Goal: Task Accomplishment & Management: Manage account settings

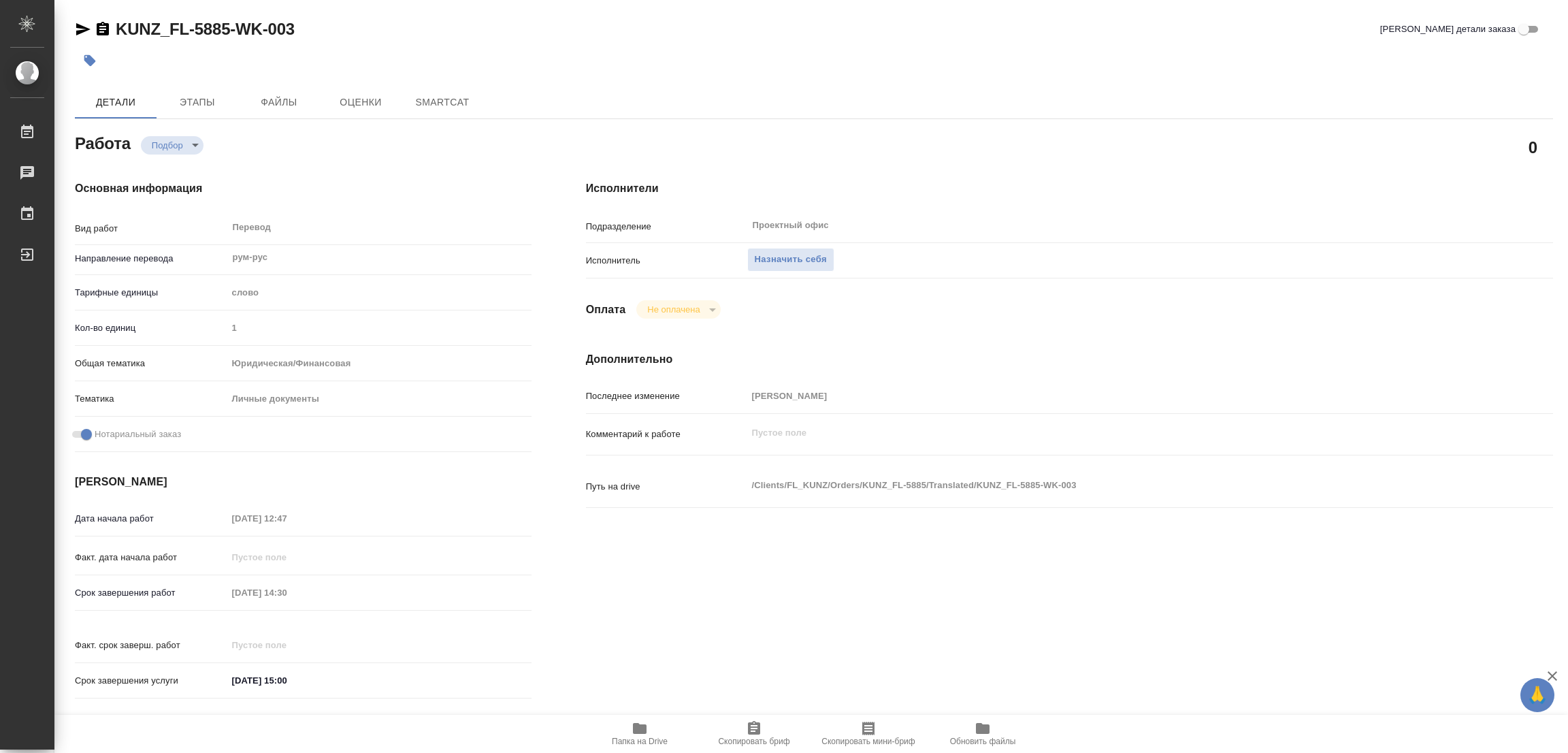
type textarea "x"
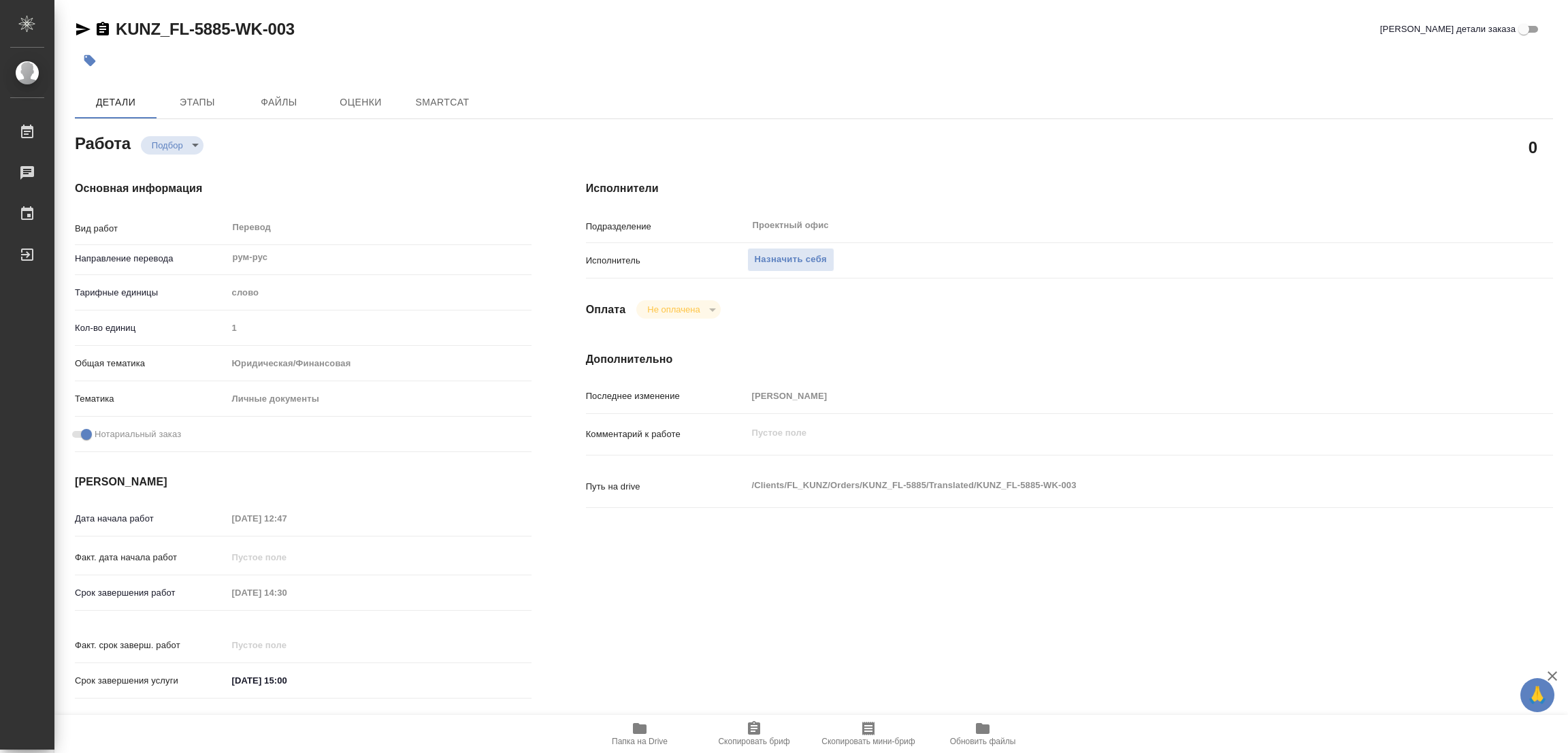
type textarea "x"
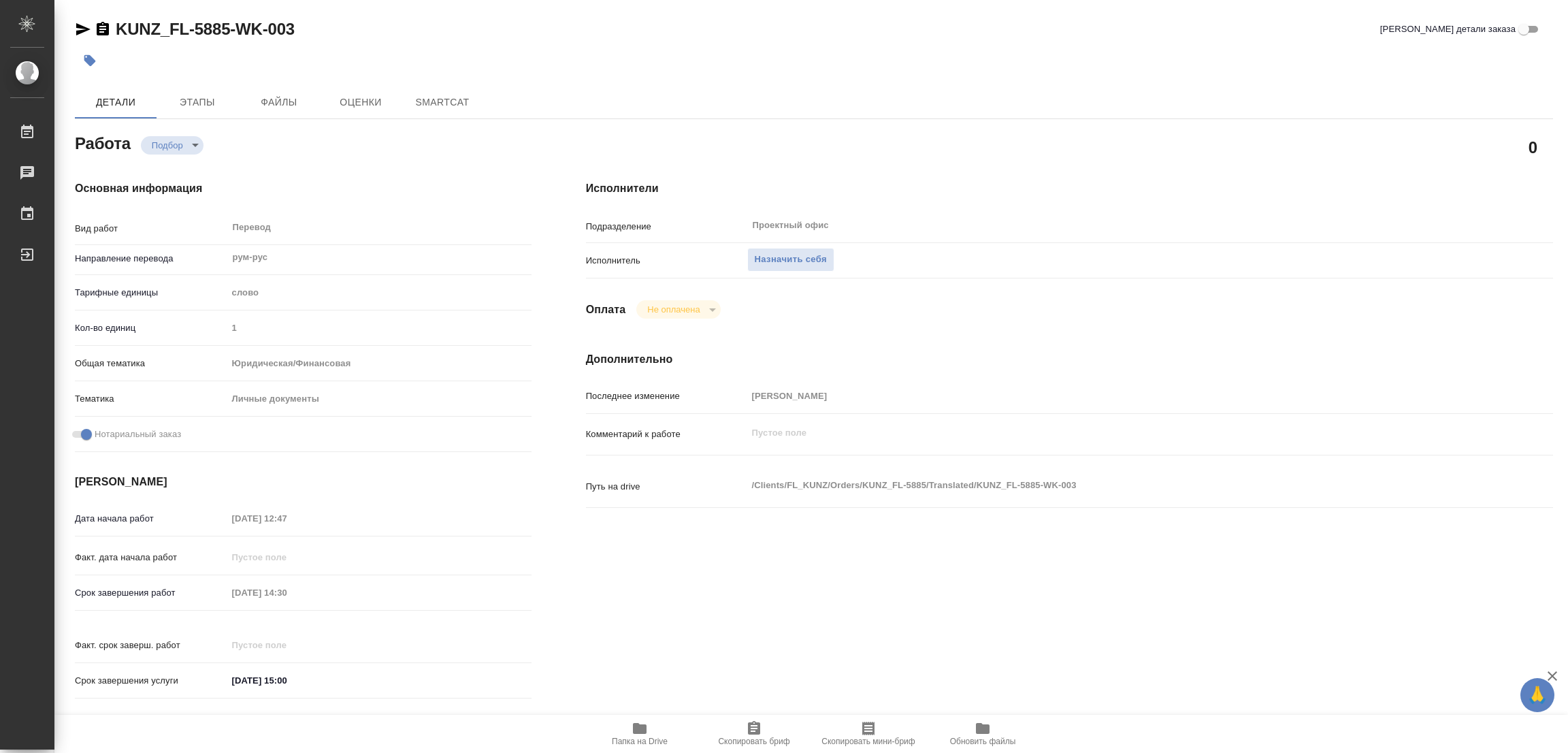
type textarea "x"
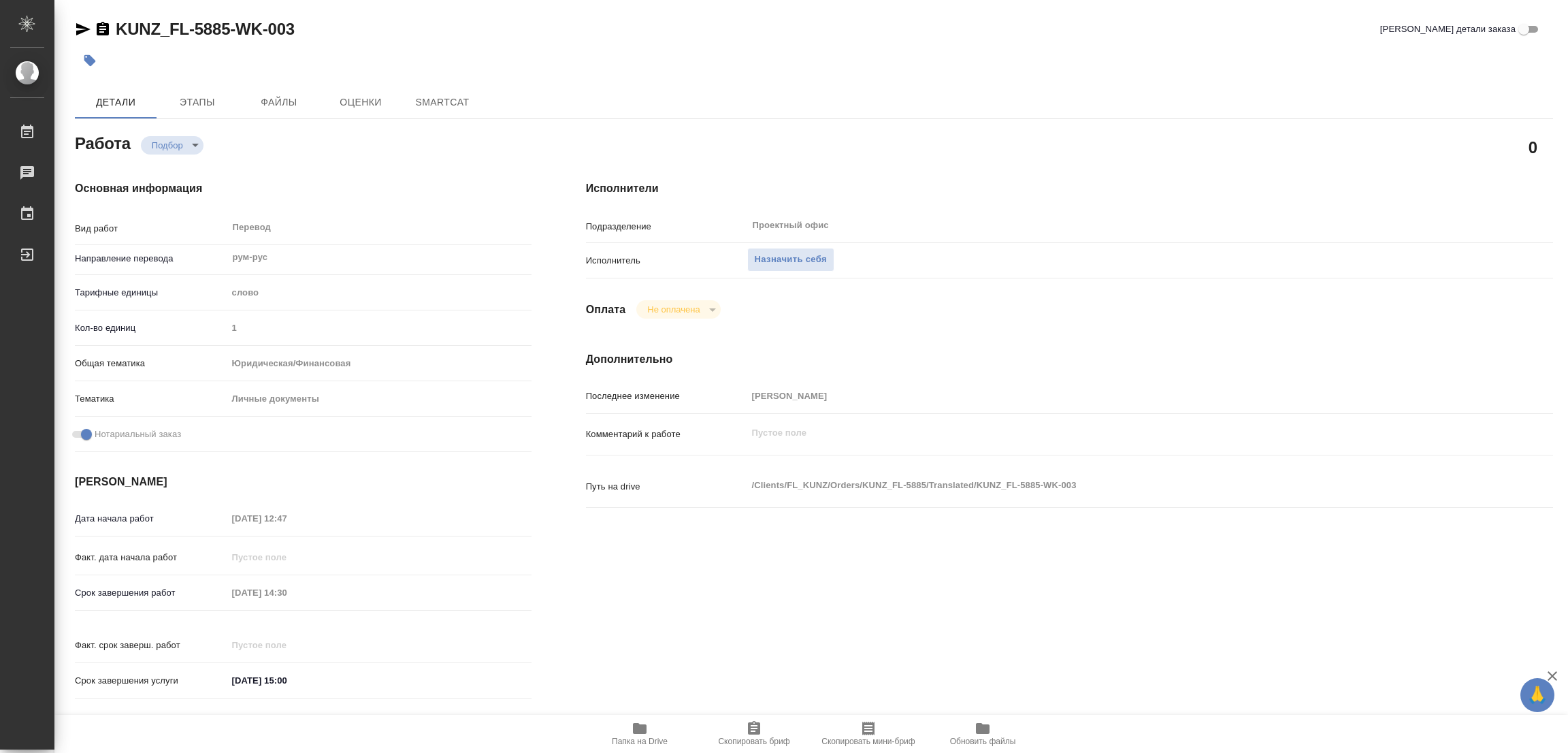
type textarea "x"
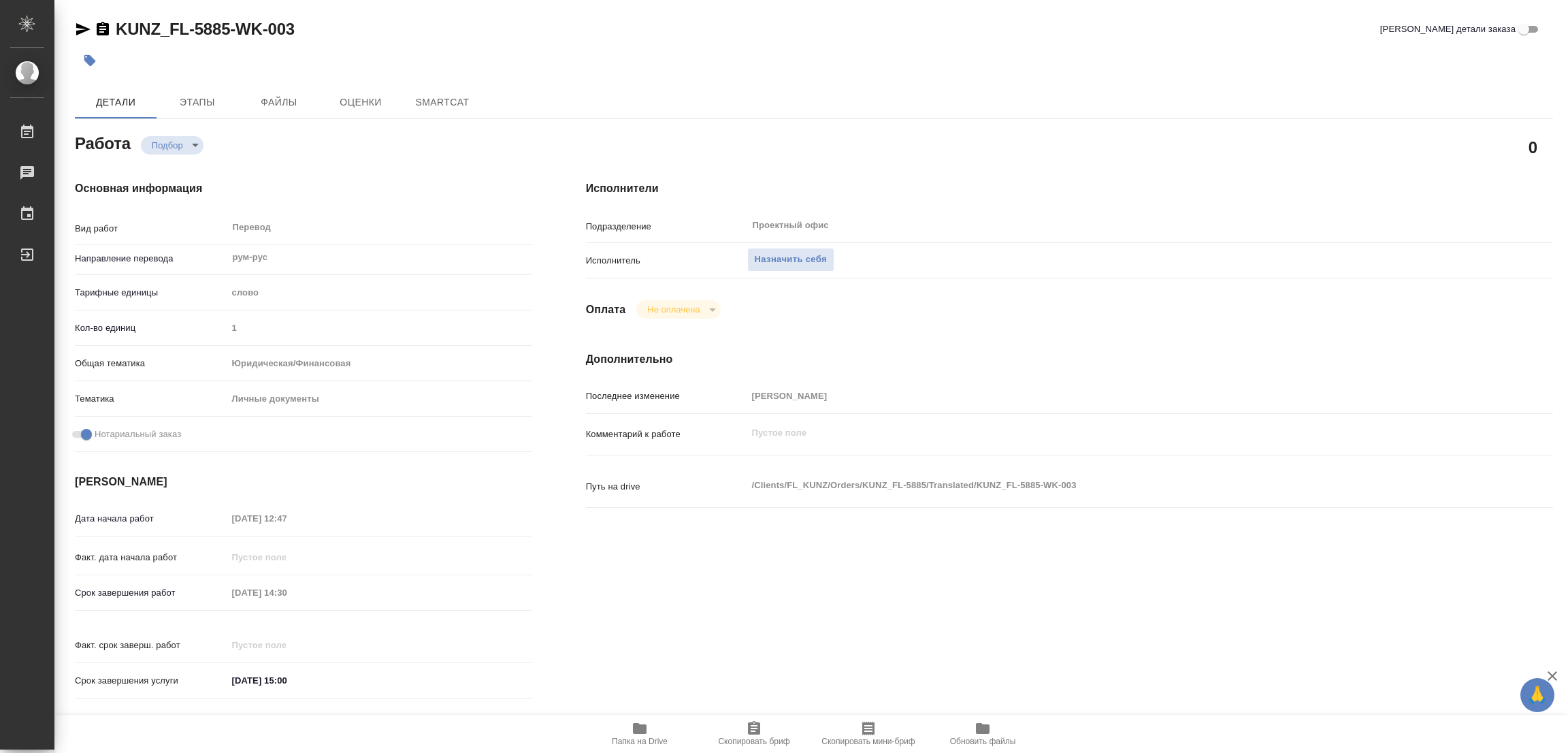
type textarea "x"
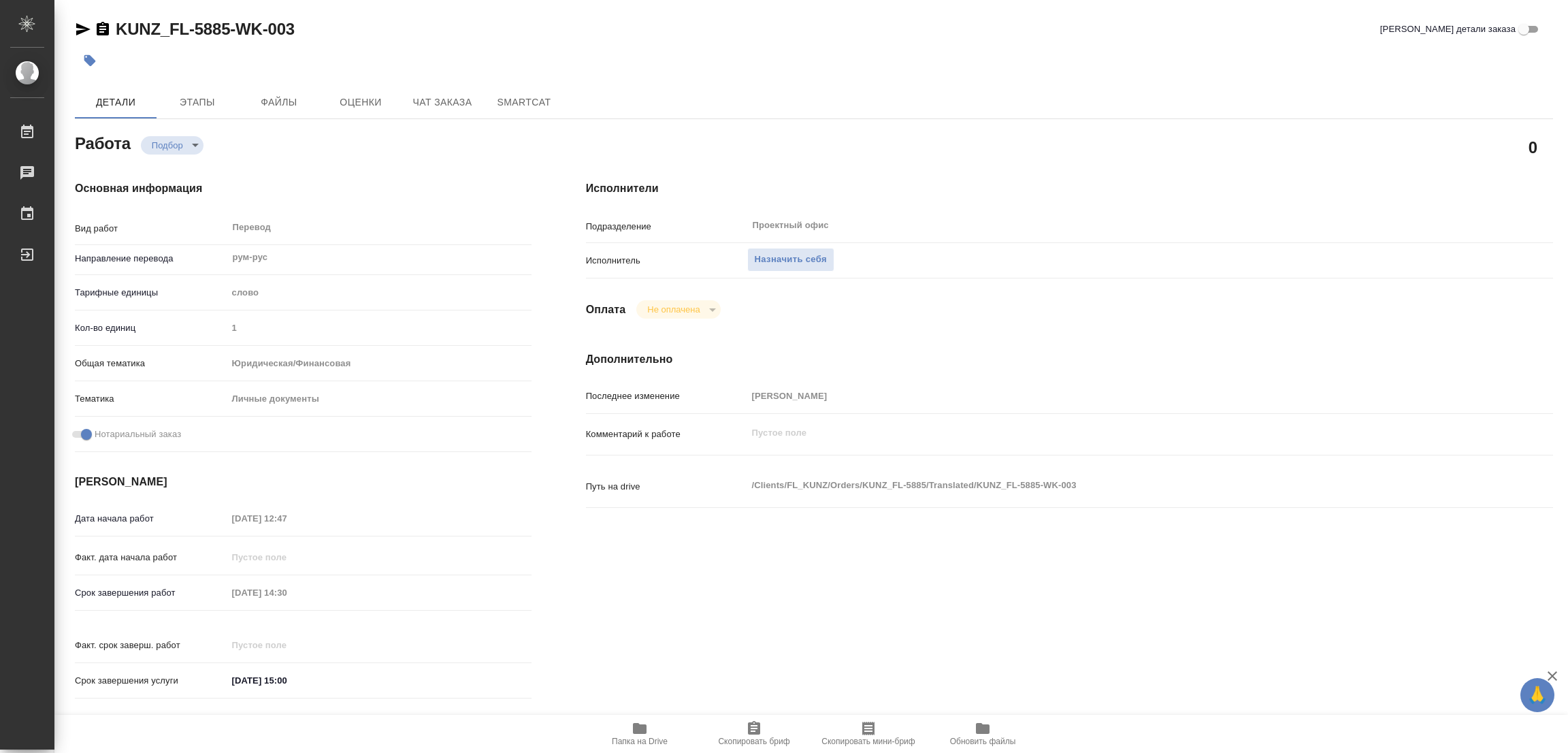
type textarea "x"
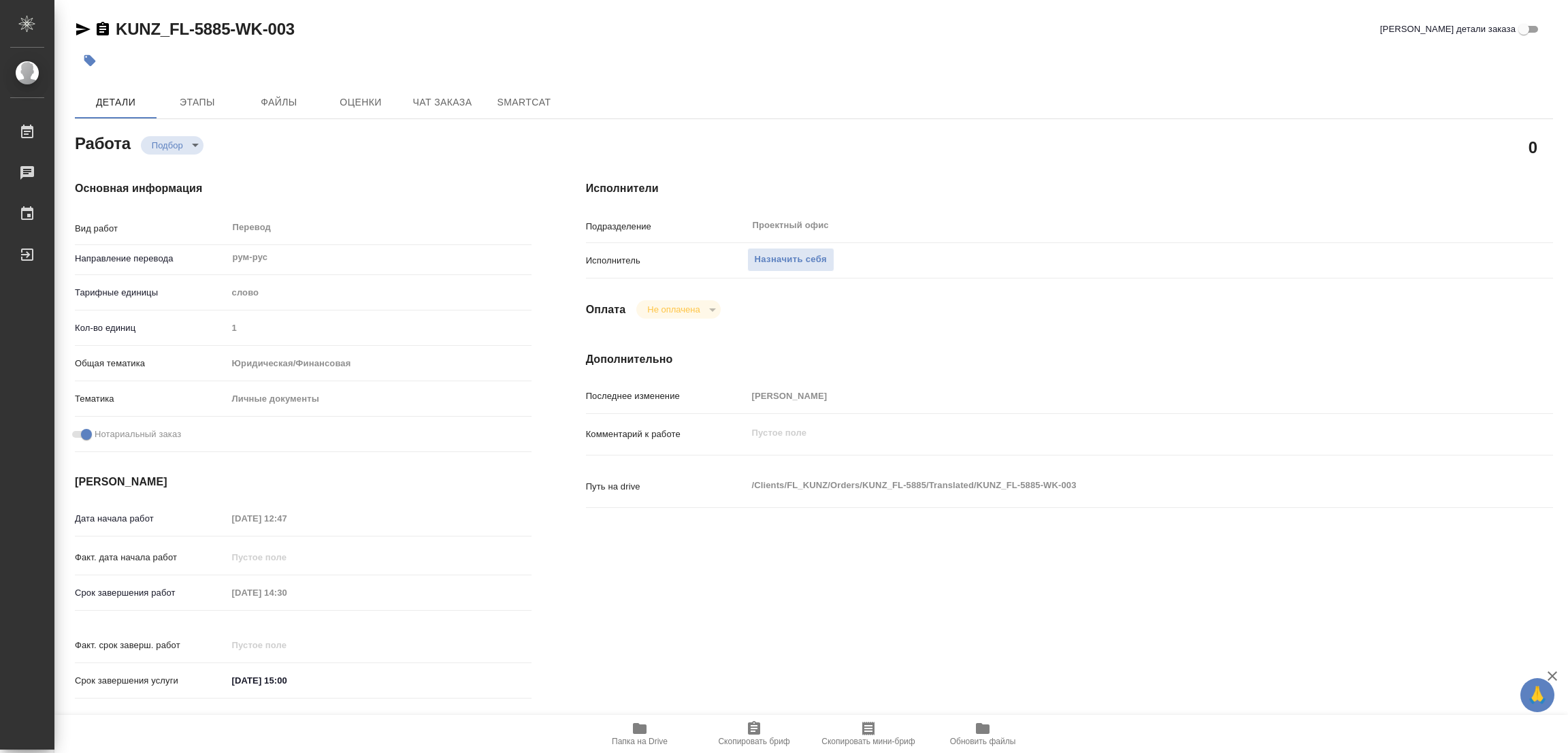
type textarea "x"
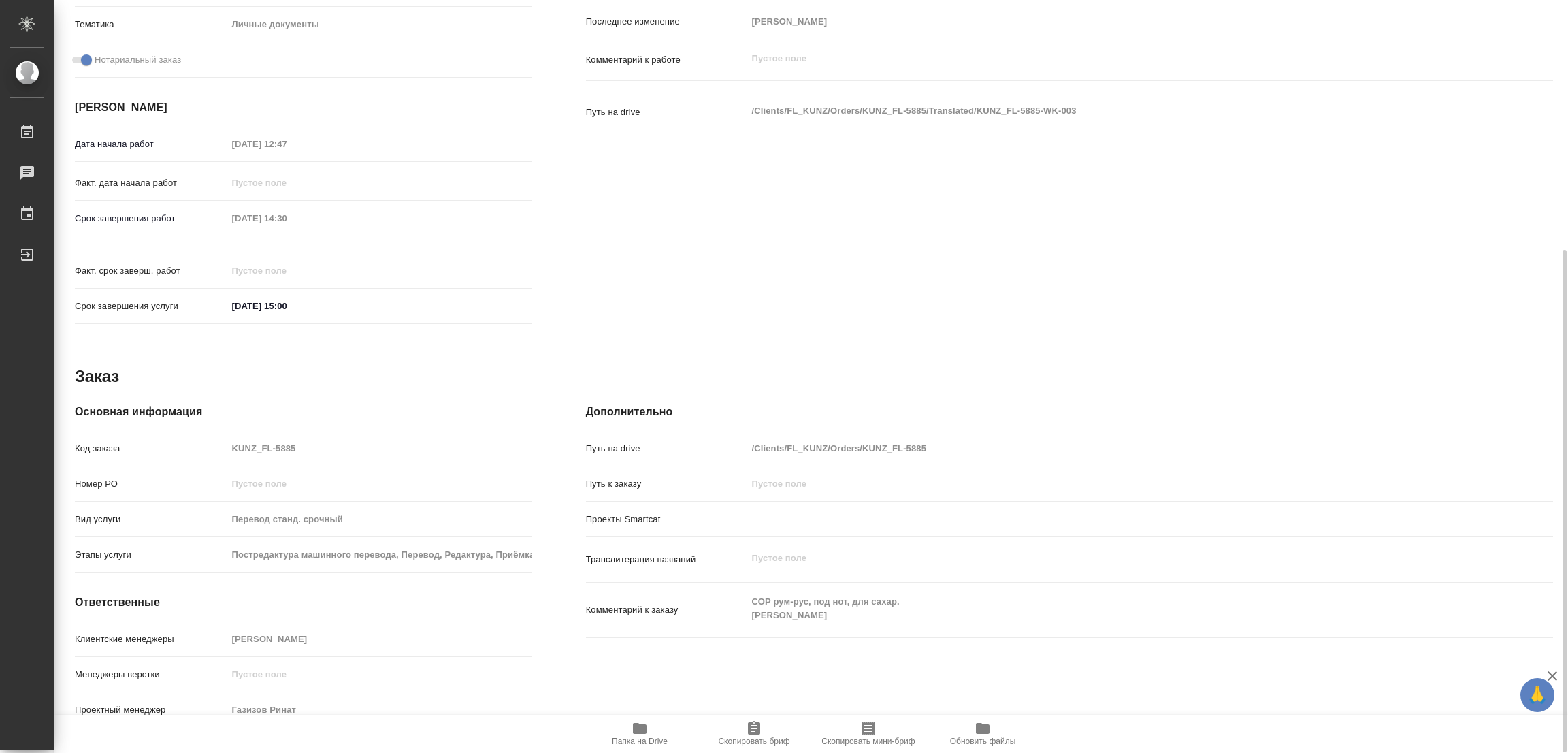
scroll to position [170, 0]
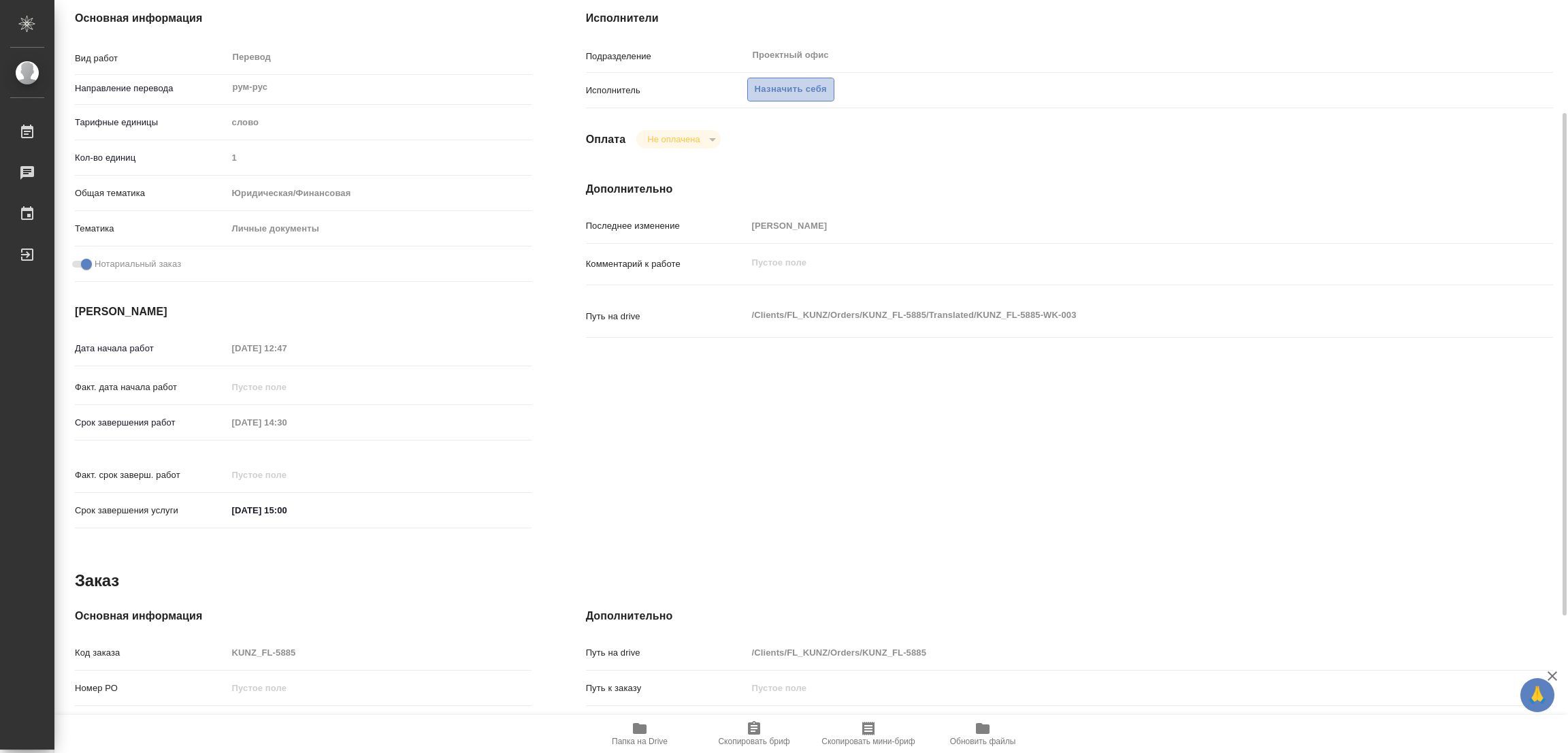
click at [778, 87] on span "Назначить себя" at bounding box center [791, 90] width 72 height 16
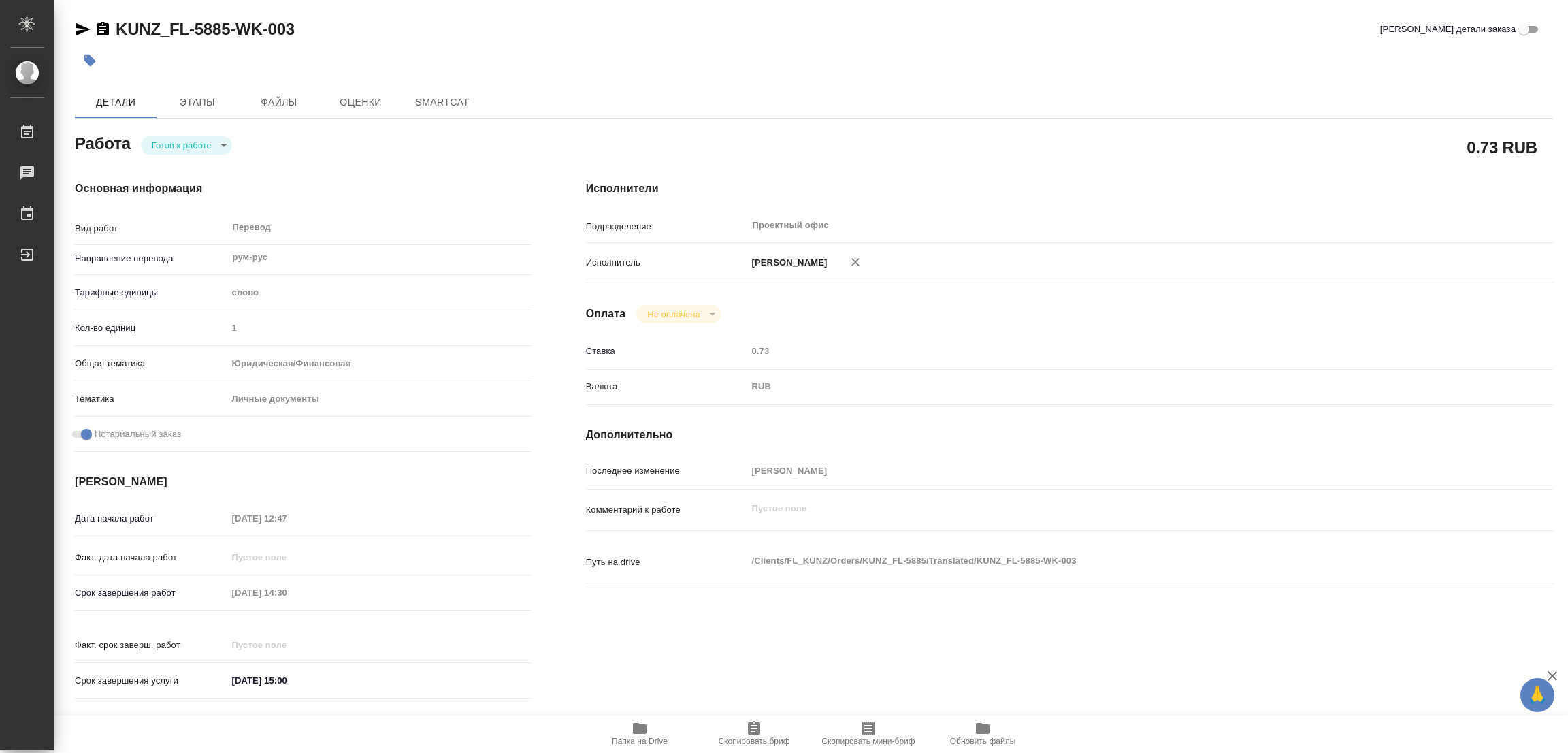
type textarea "x"
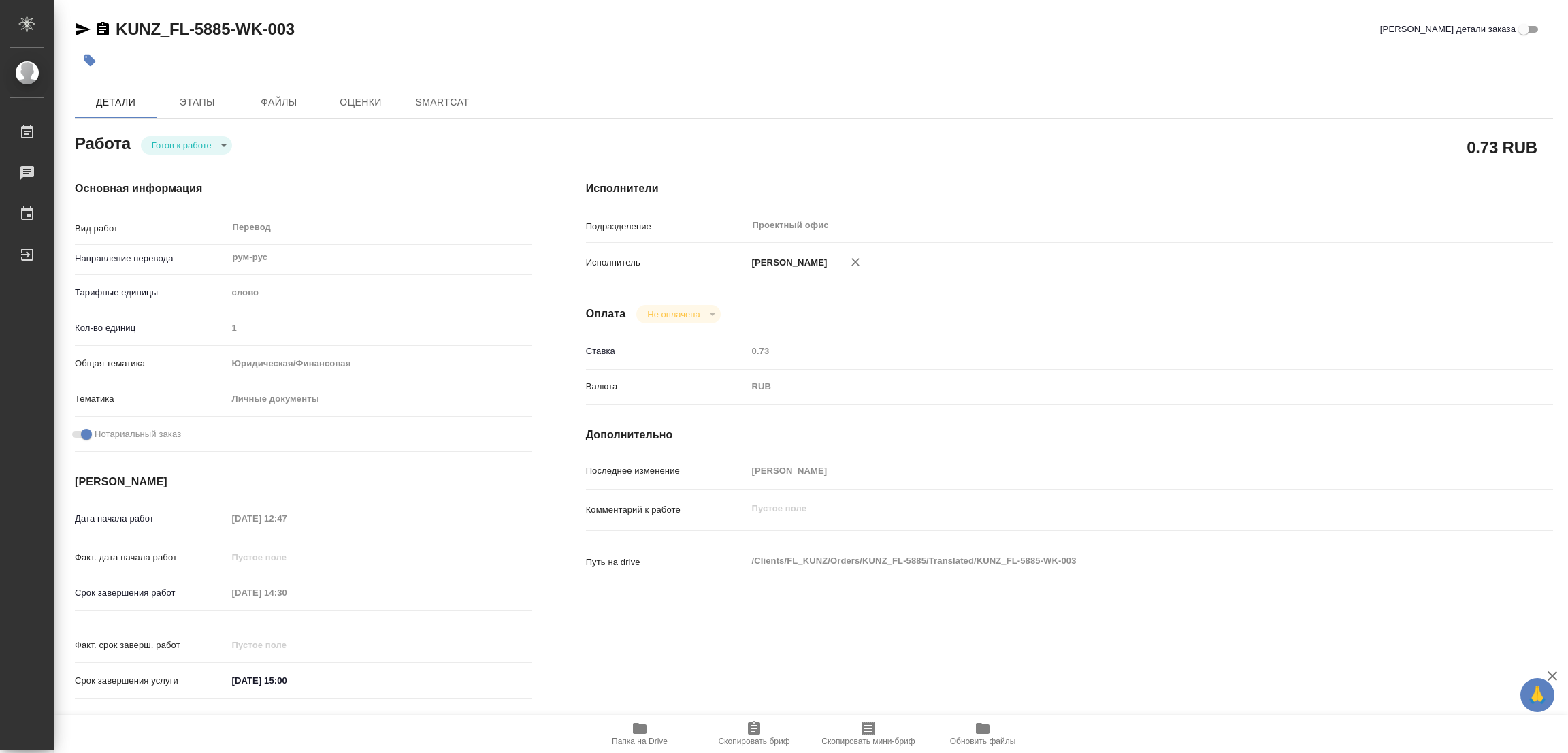
type textarea "x"
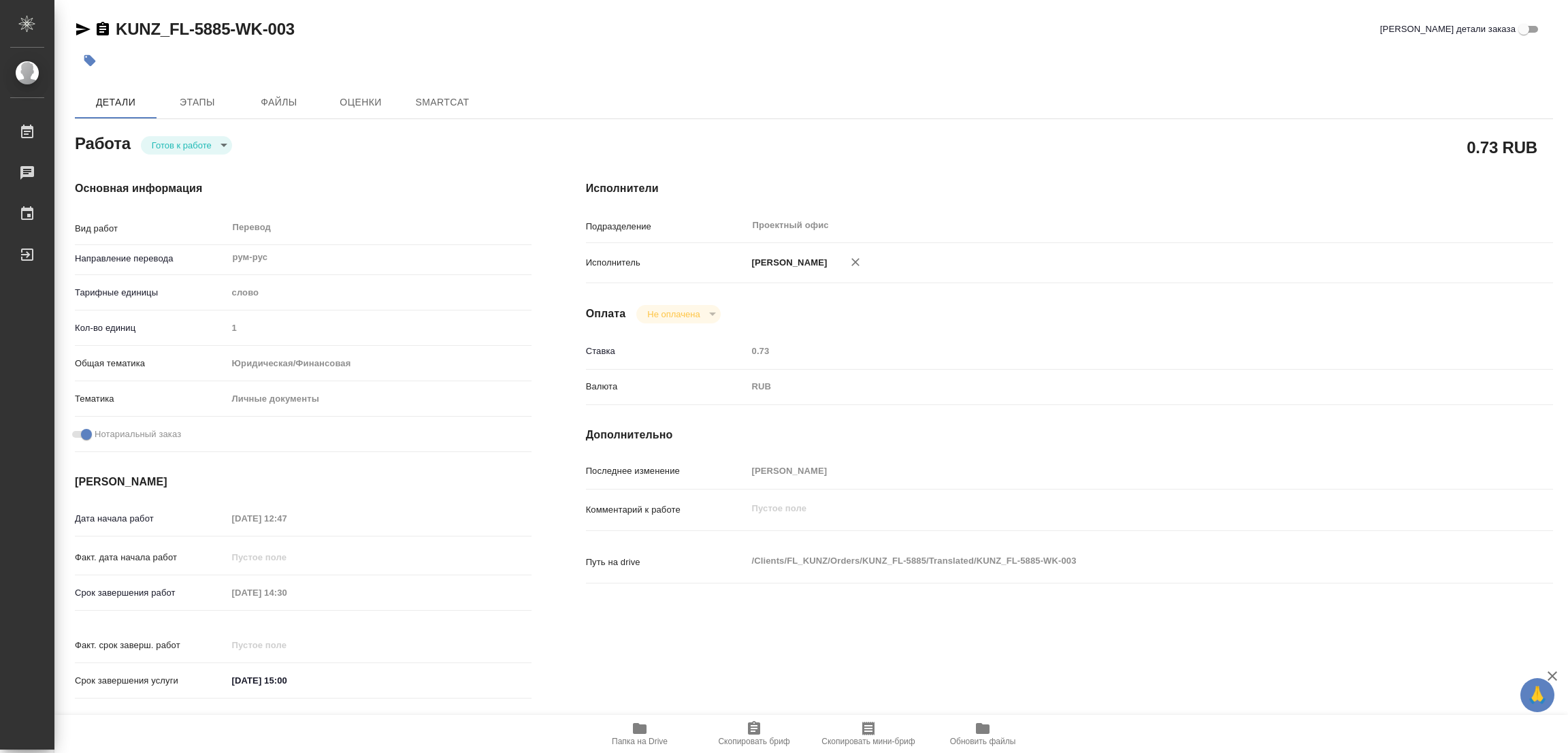
type textarea "x"
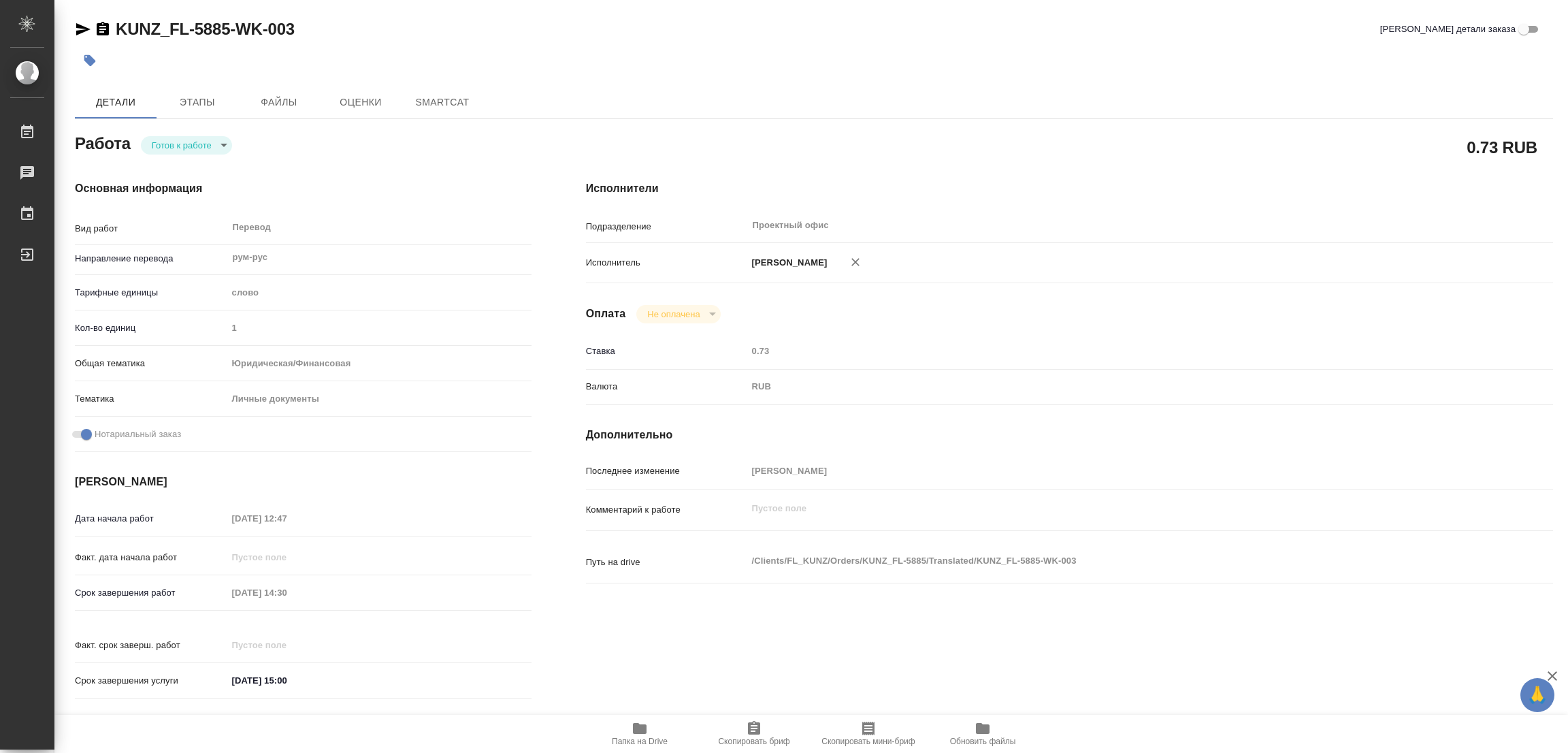
type textarea "x"
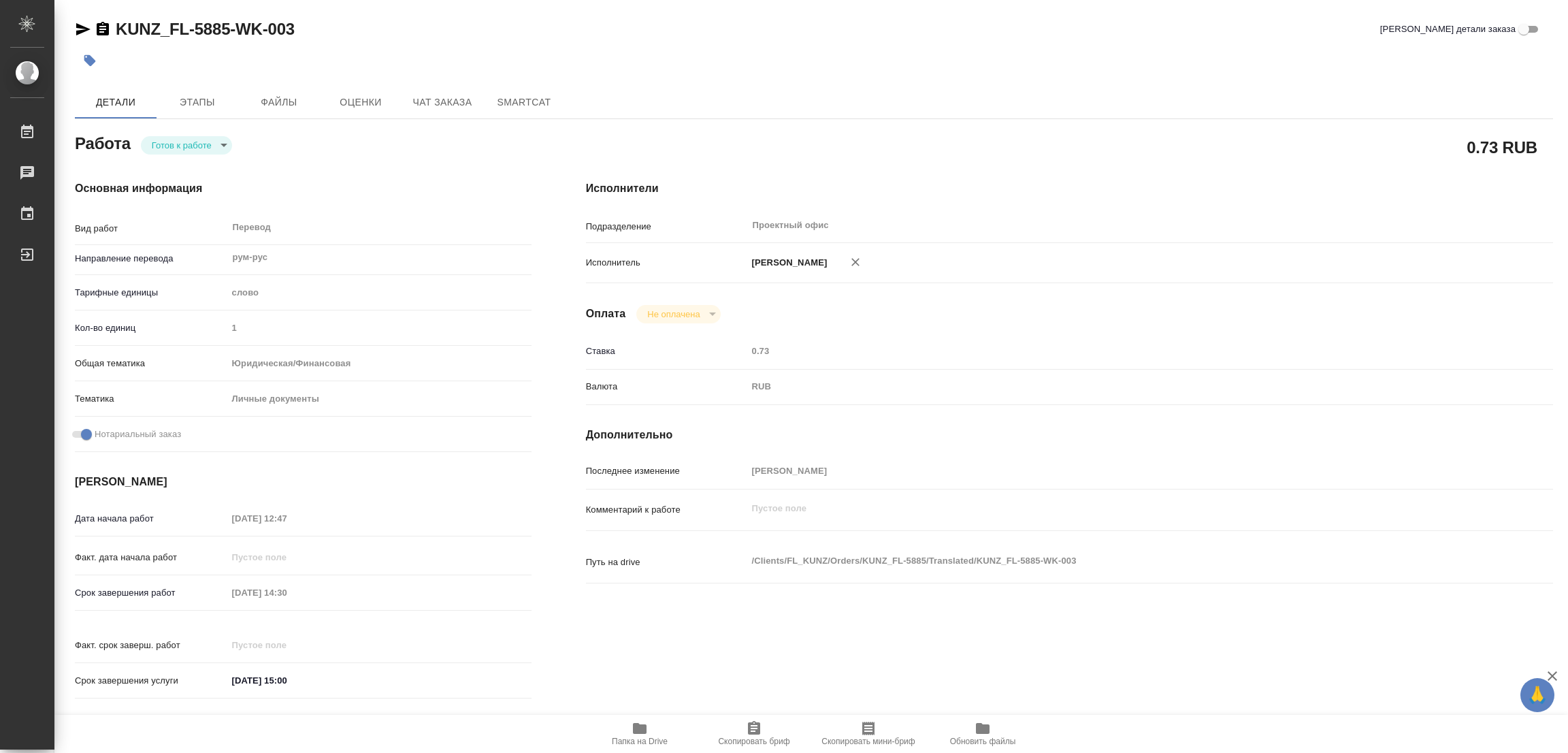
type textarea "x"
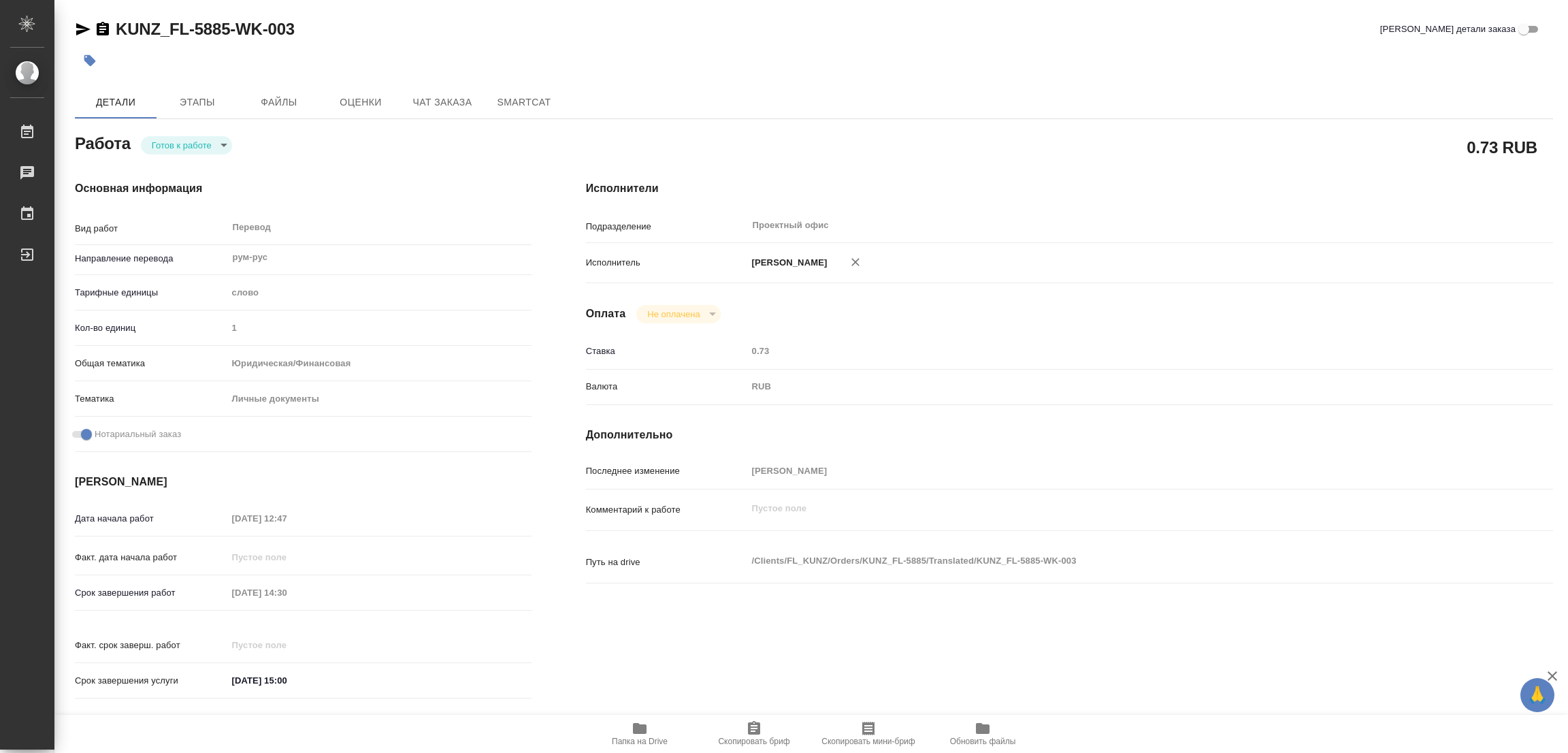
type textarea "x"
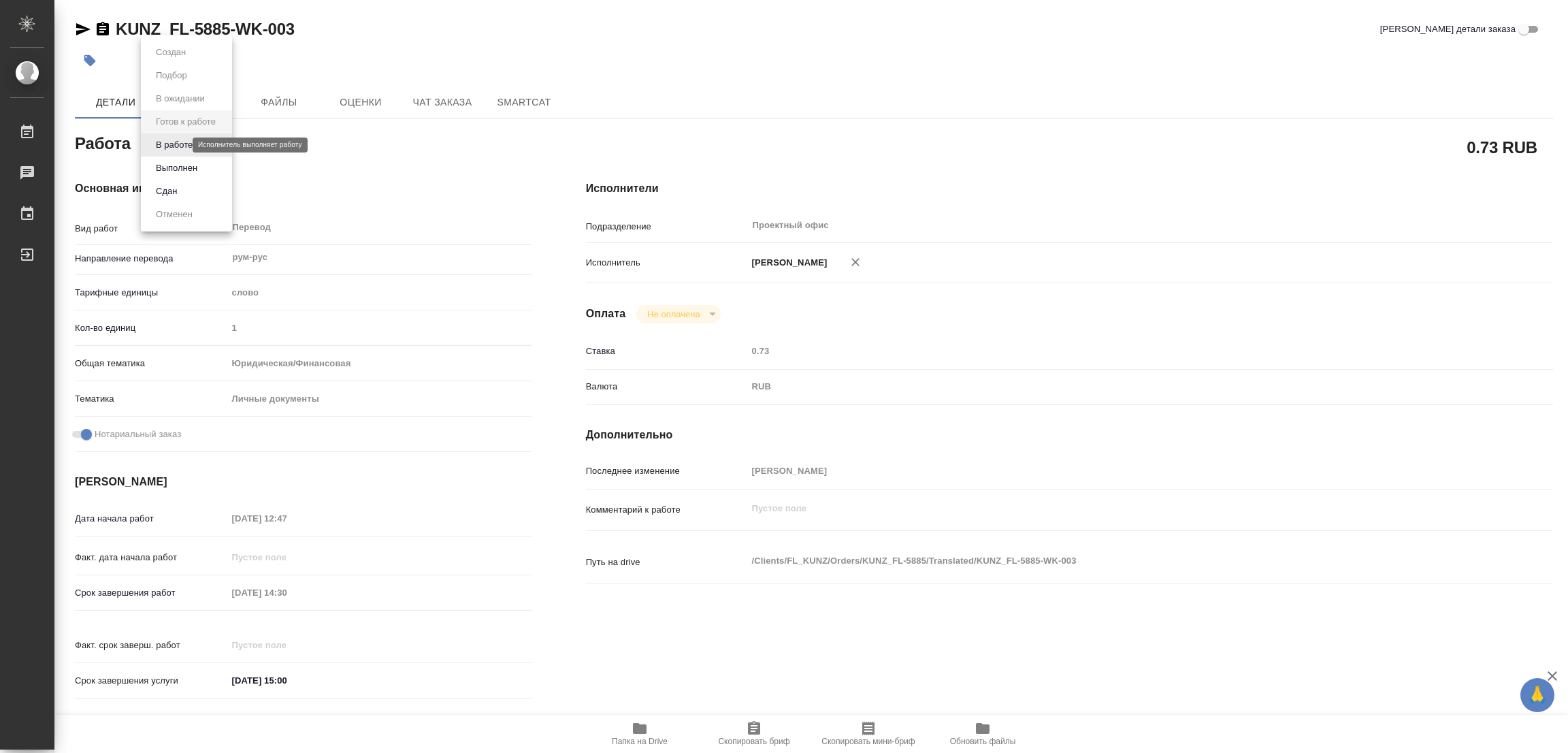
click at [176, 139] on body "🙏 .cls-1 fill:#fff; AWATERA Popova Galina Работы 0 Чаты График Выйти KUNZ_FL-58…" at bounding box center [784, 376] width 1568 height 753
click at [170, 143] on button "В работе" at bounding box center [174, 145] width 45 height 15
type textarea "x"
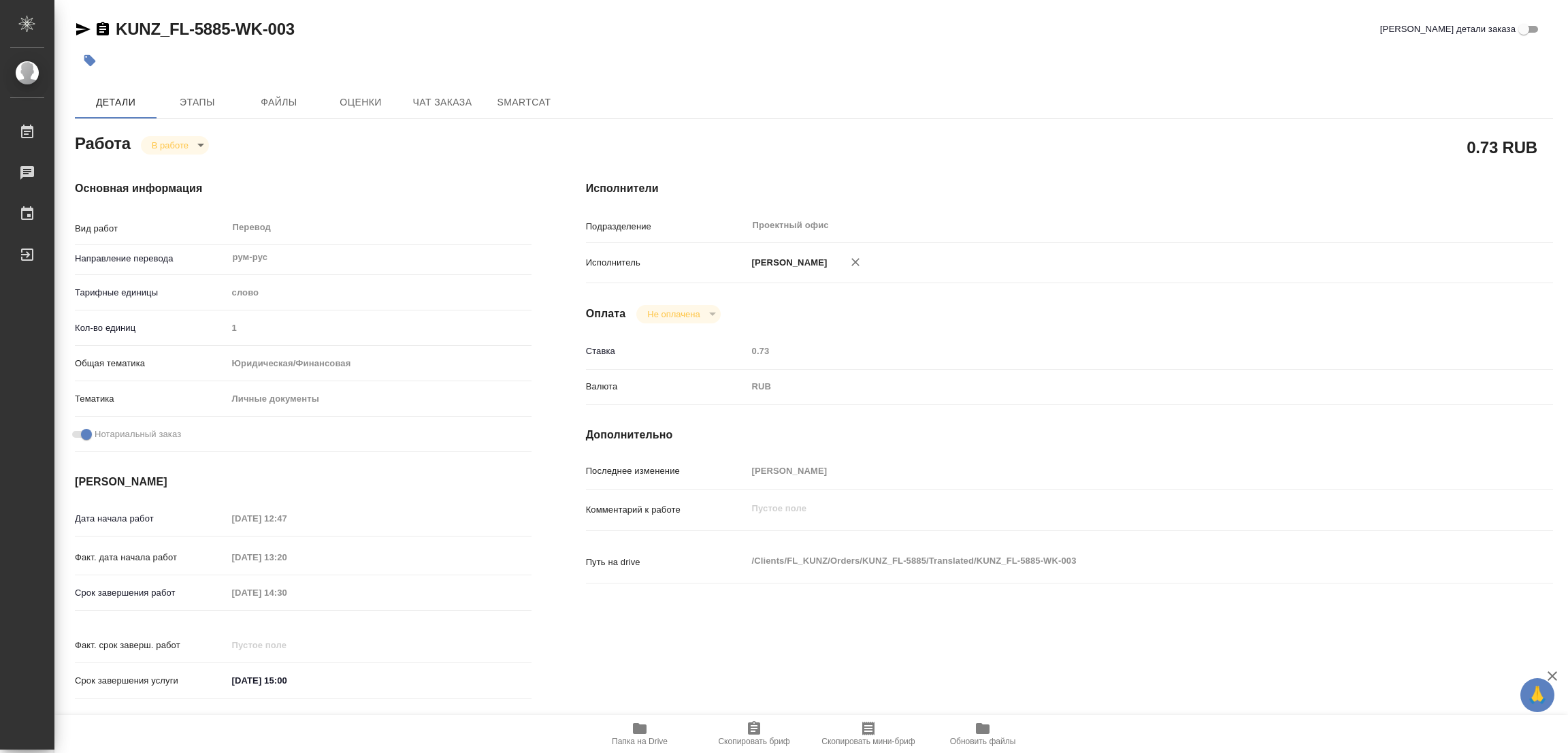
type textarea "x"
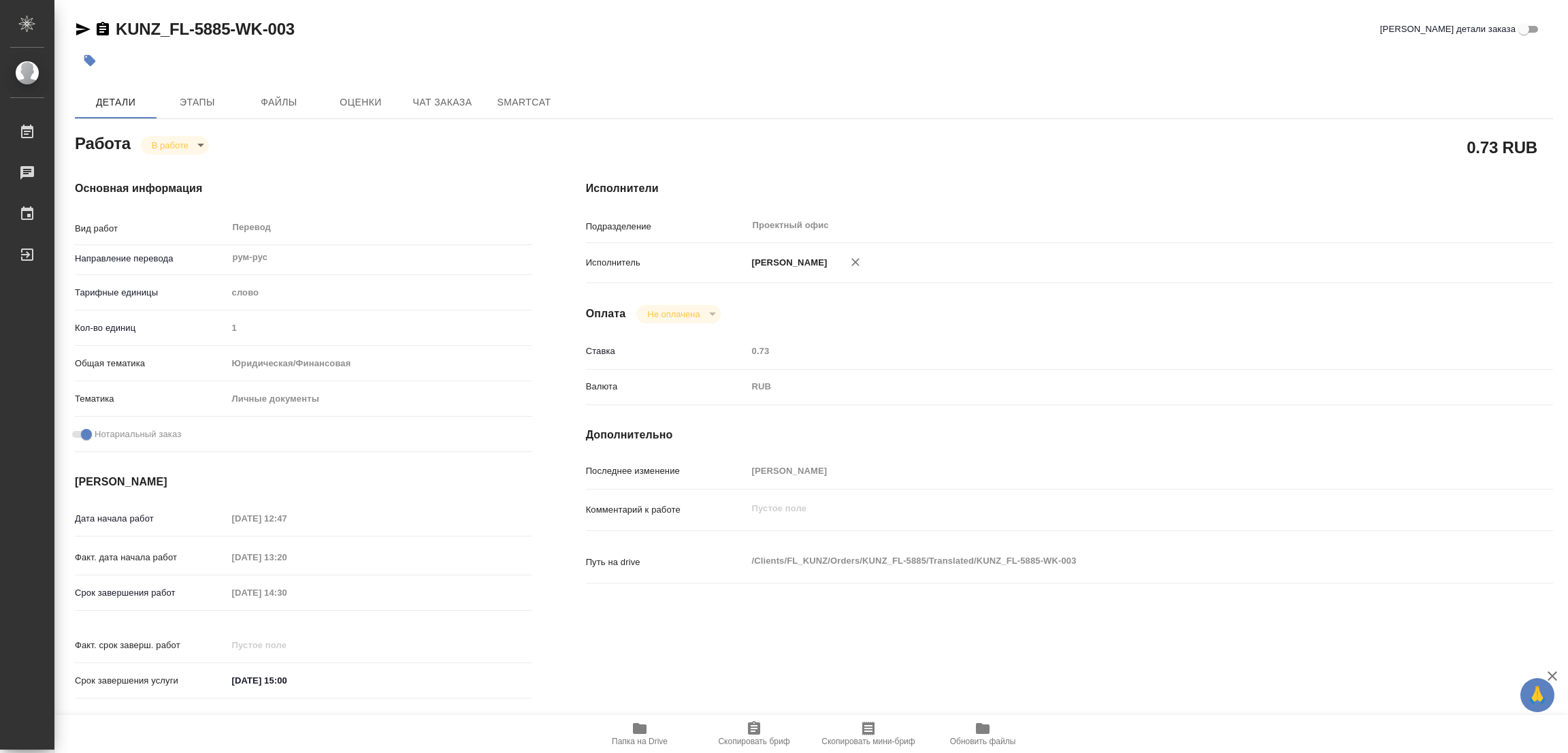
type textarea "x"
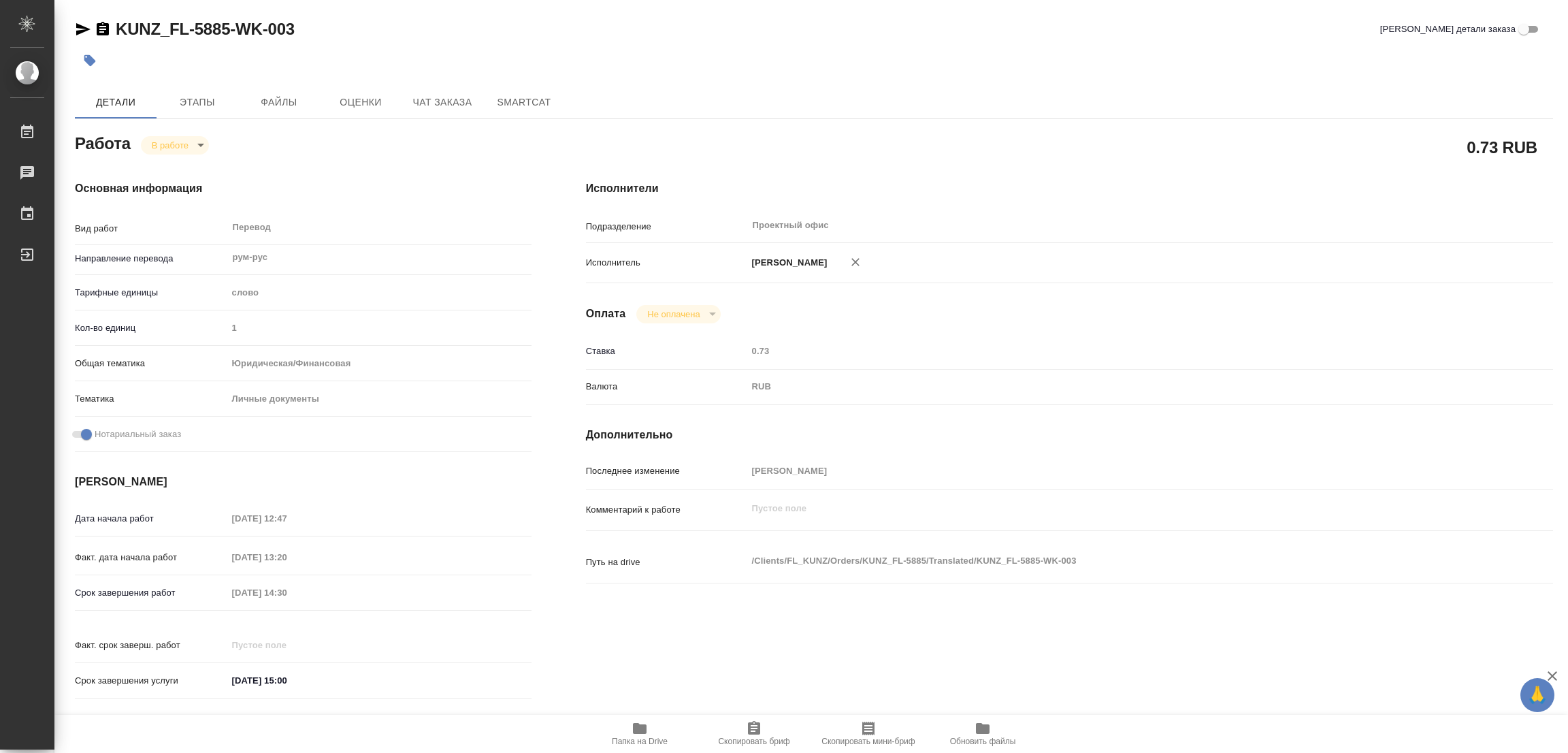
type textarea "x"
click at [638, 727] on icon "button" at bounding box center [639, 729] width 14 height 11
drag, startPoint x: 116, startPoint y: 14, endPoint x: 226, endPoint y: 38, distance: 112.6
click at [226, 38] on div "KUNZ_FL-5885-WK-003 Кратко детали заказа Детали Этапы Файлы Оценки Чат заказа S…" at bounding box center [814, 571] width 1494 height 1143
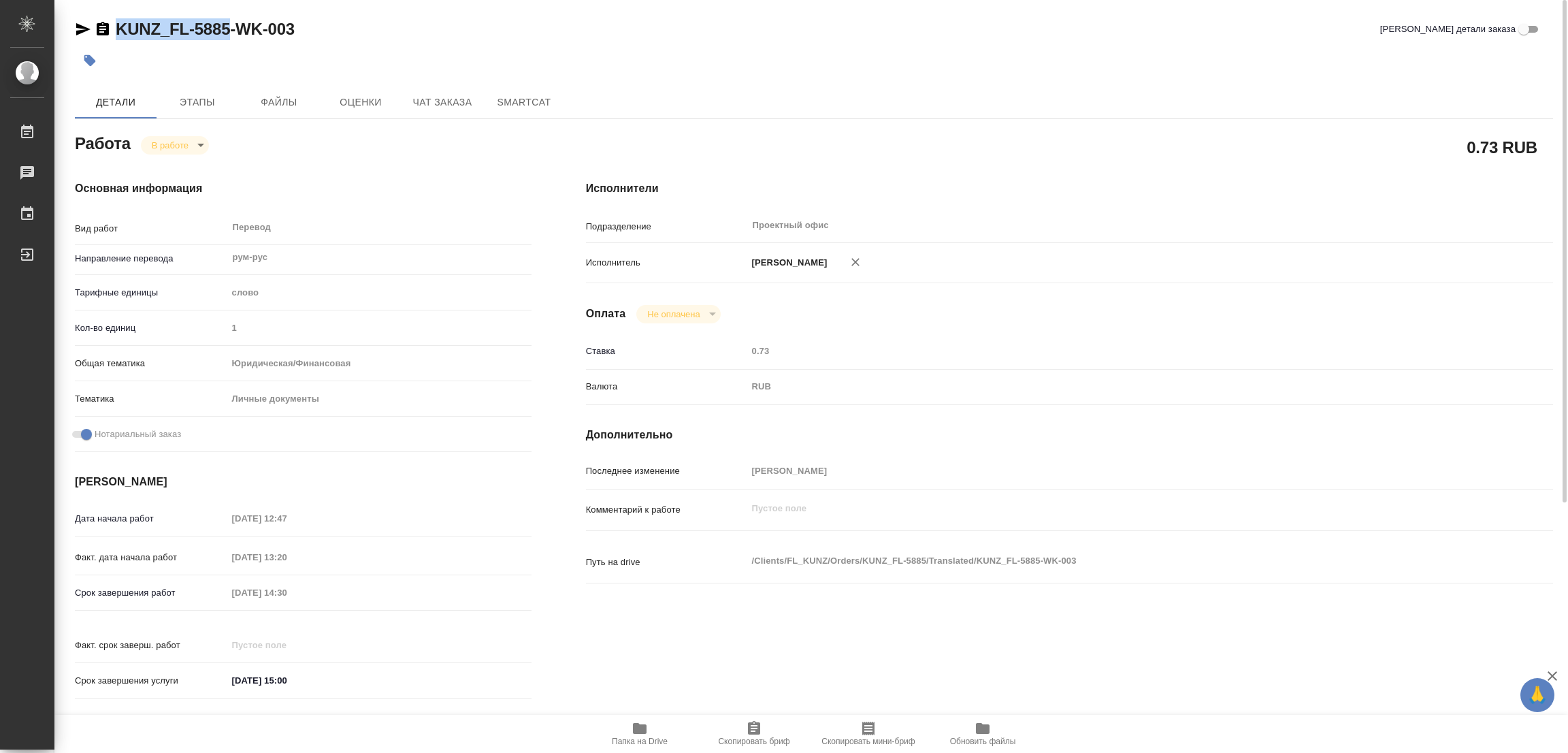
copy link "KUNZ_FL-5885"
drag, startPoint x: 746, startPoint y: 728, endPoint x: 762, endPoint y: 690, distance: 41.2
click at [748, 728] on icon "button" at bounding box center [754, 727] width 12 height 14
copy link "KUNZ_FL-5885"
click at [217, 594] on div "Срок завершения работ 08.09.2025 14:30" at bounding box center [303, 593] width 457 height 24
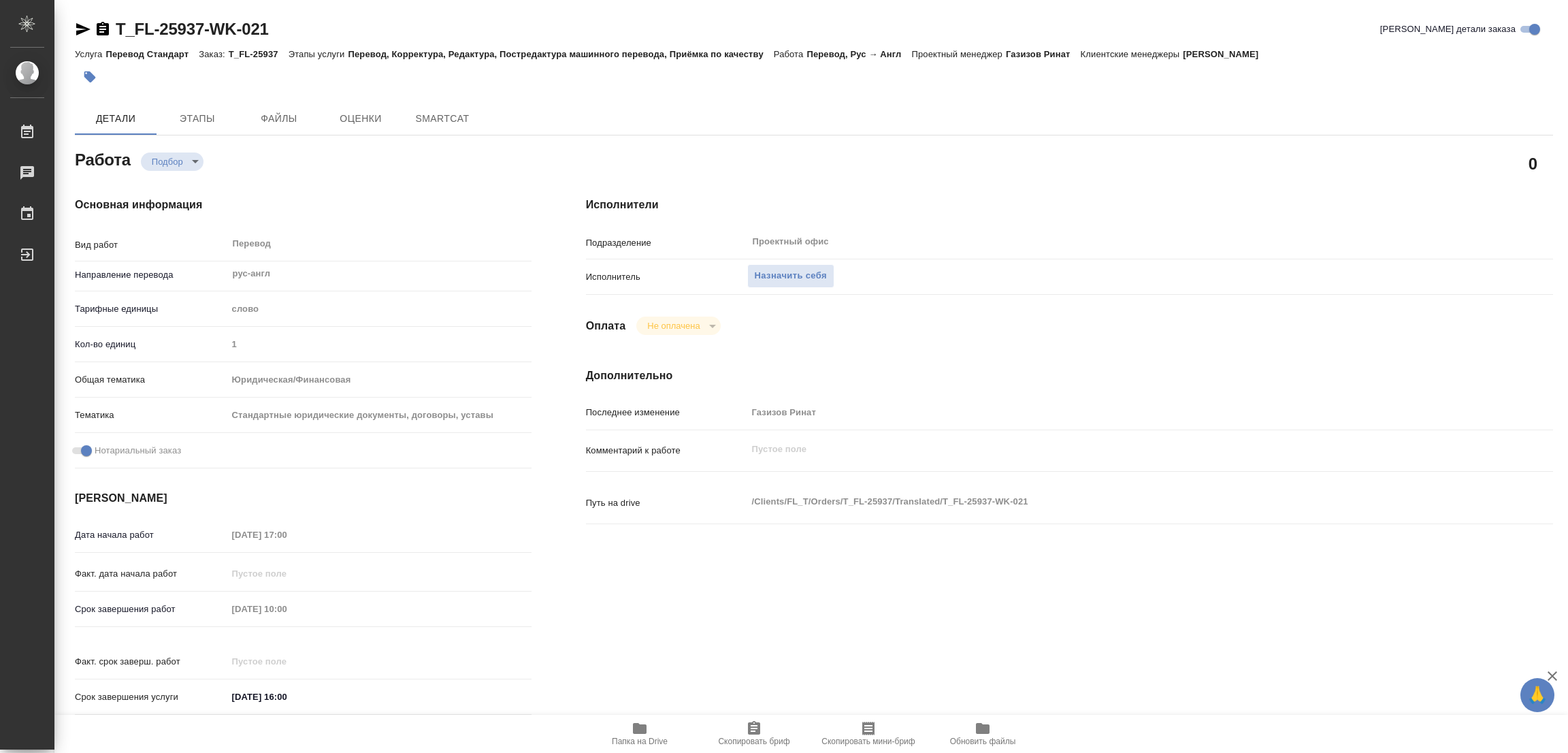
type textarea "x"
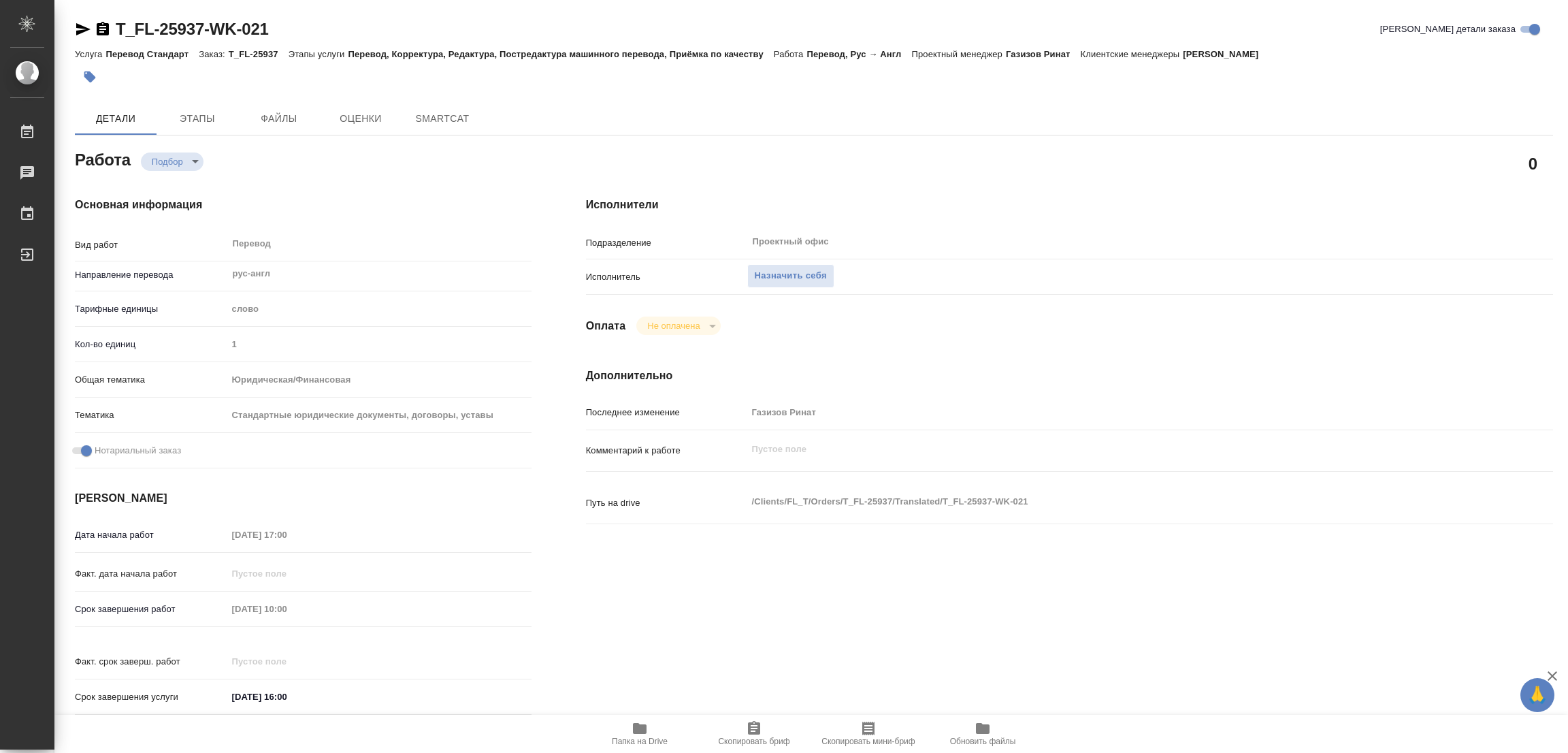
type textarea "x"
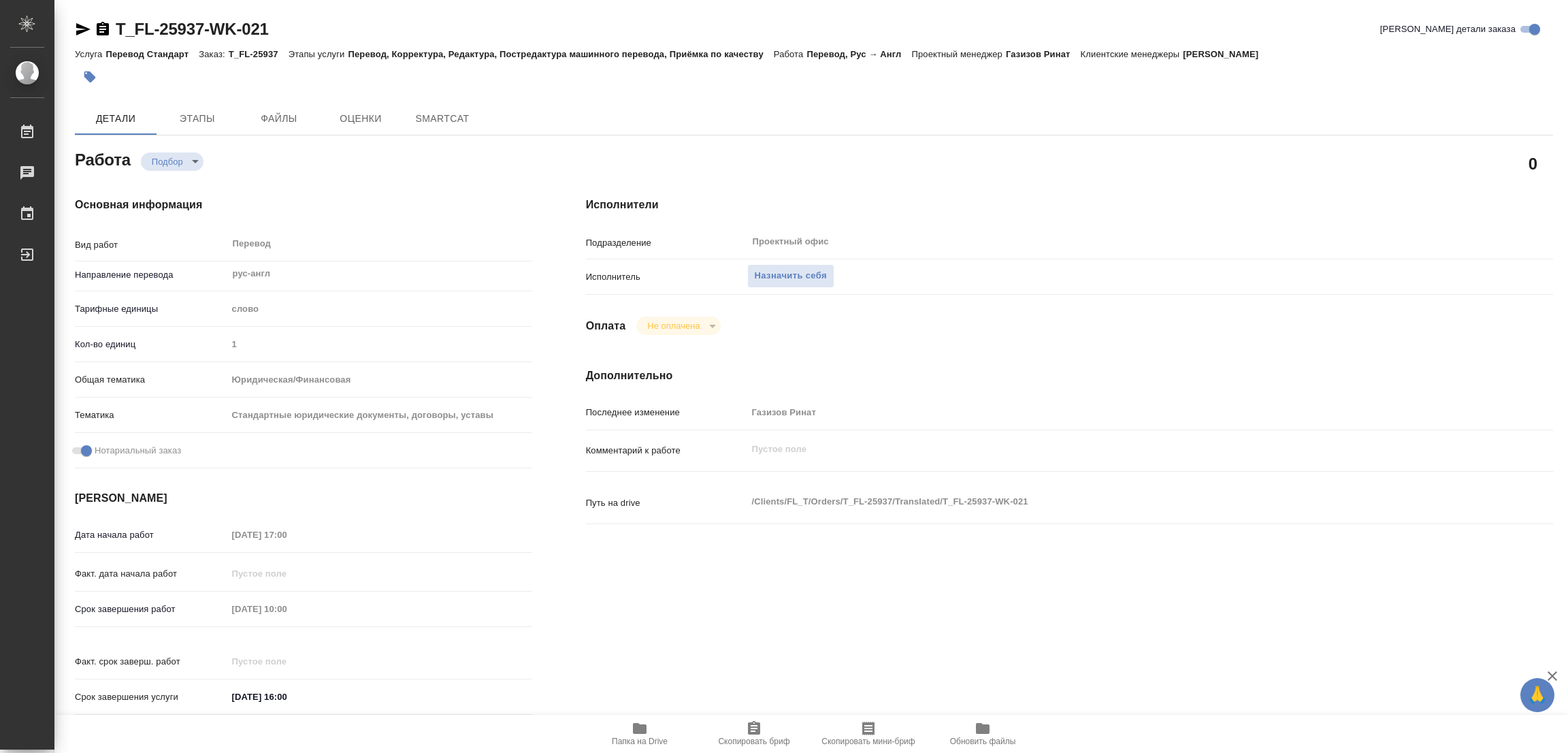
type textarea "x"
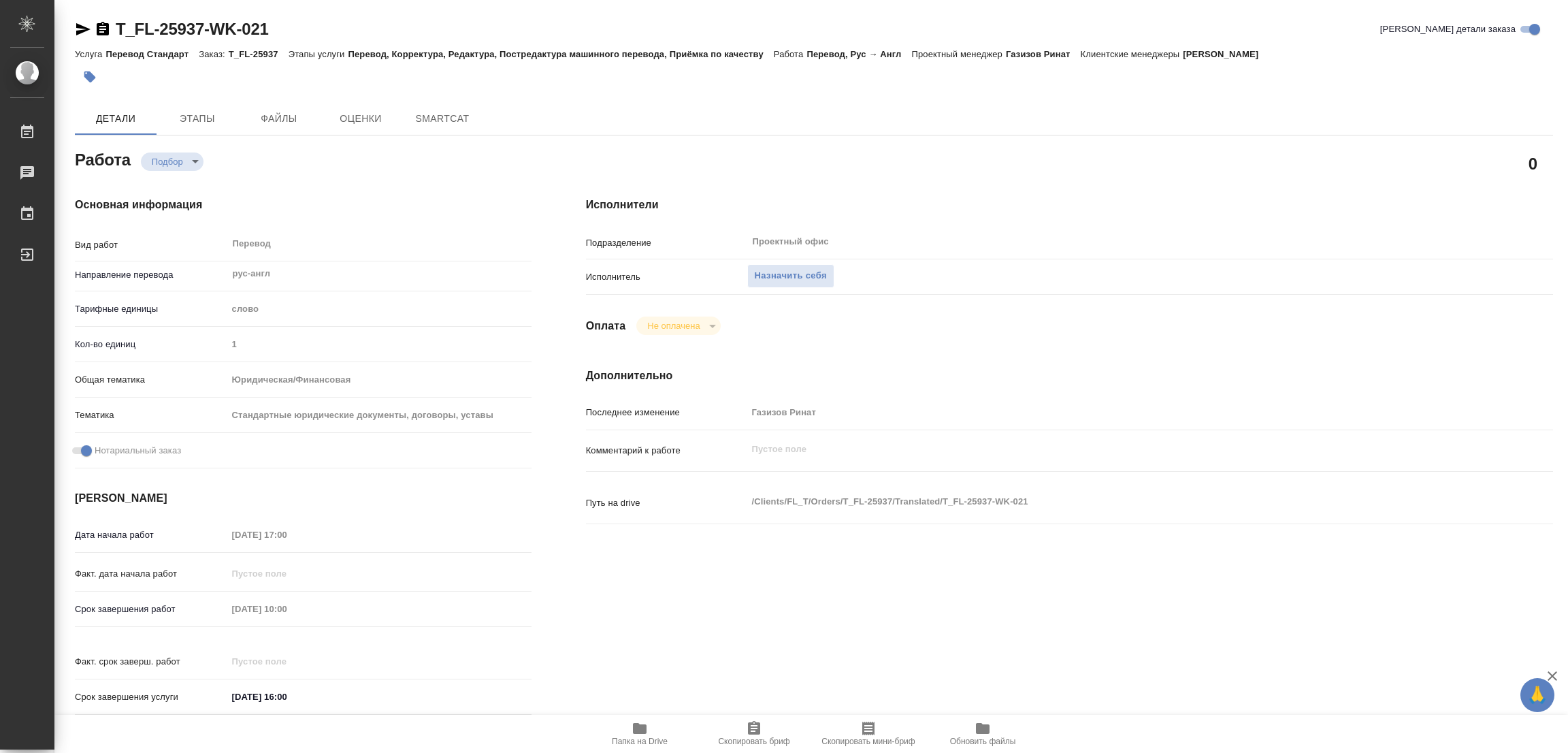
type textarea "x"
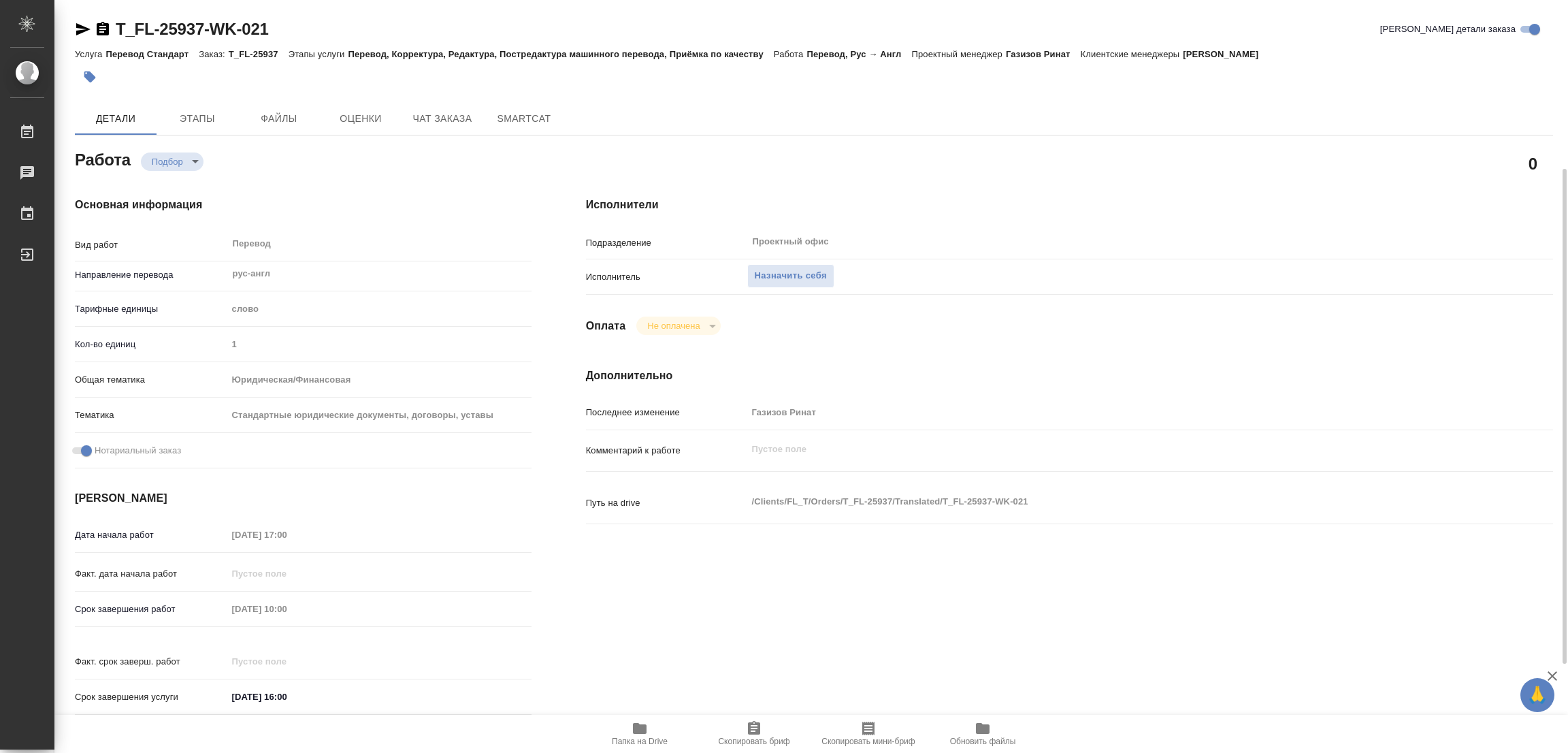
scroll to position [204, 0]
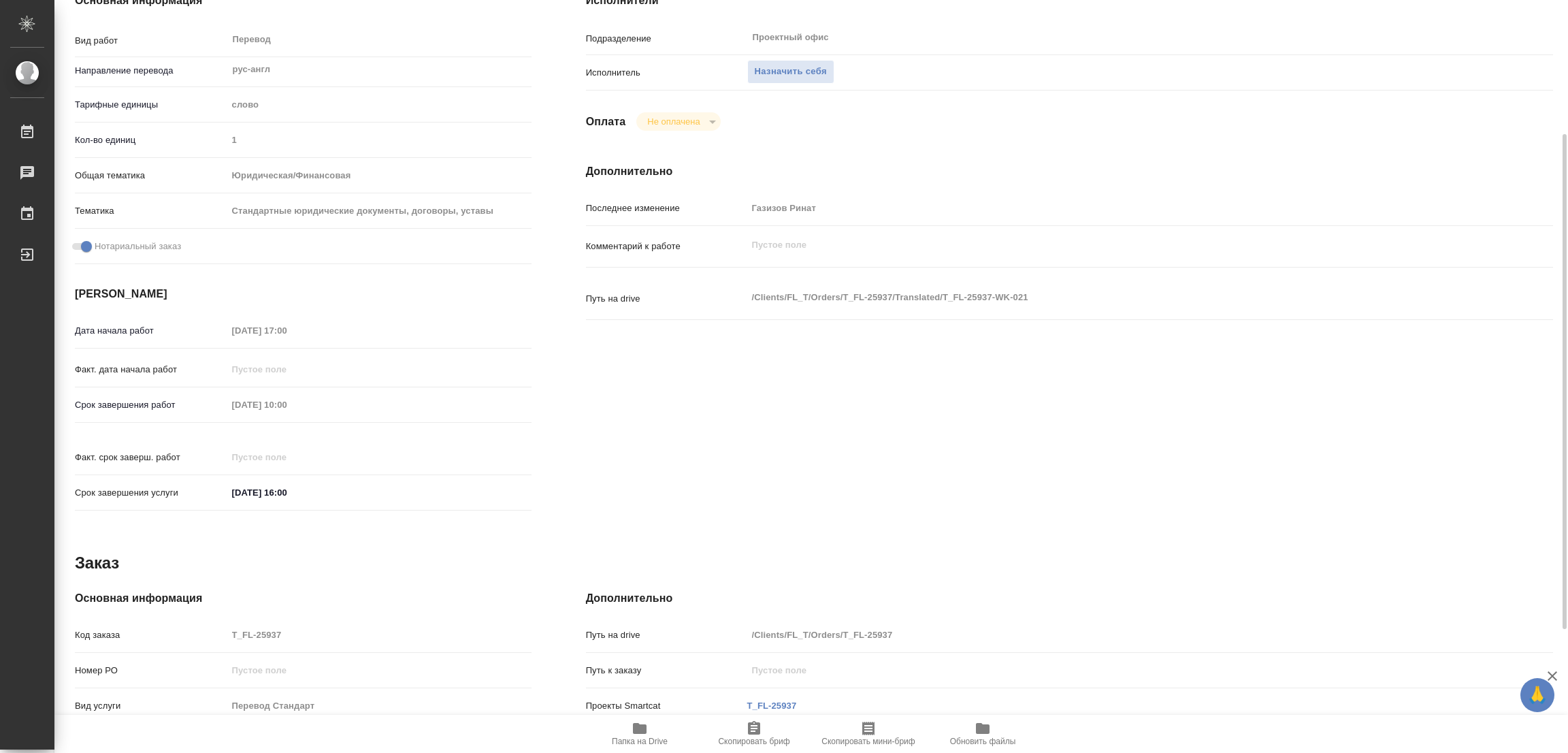
type textarea "x"
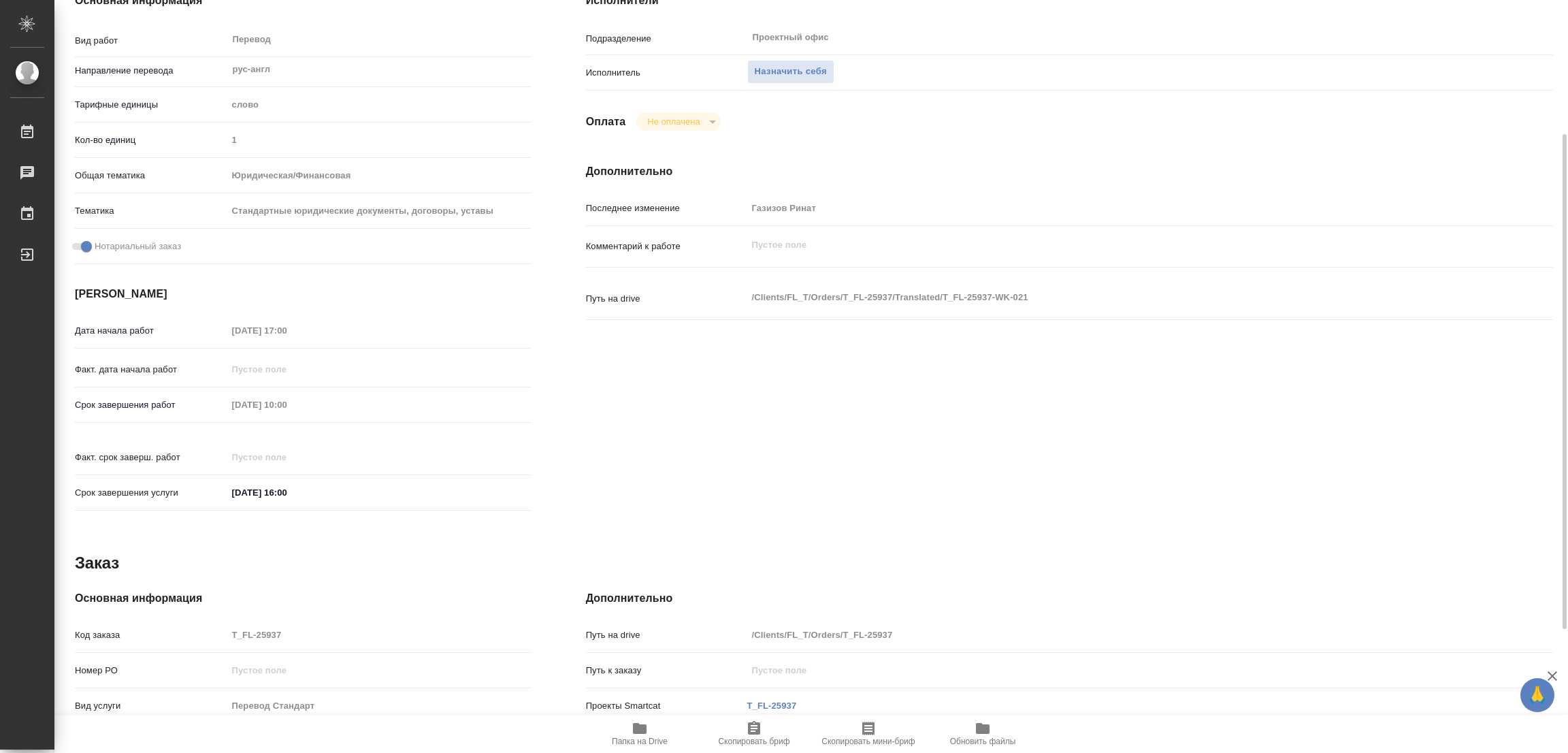
type textarea "x"
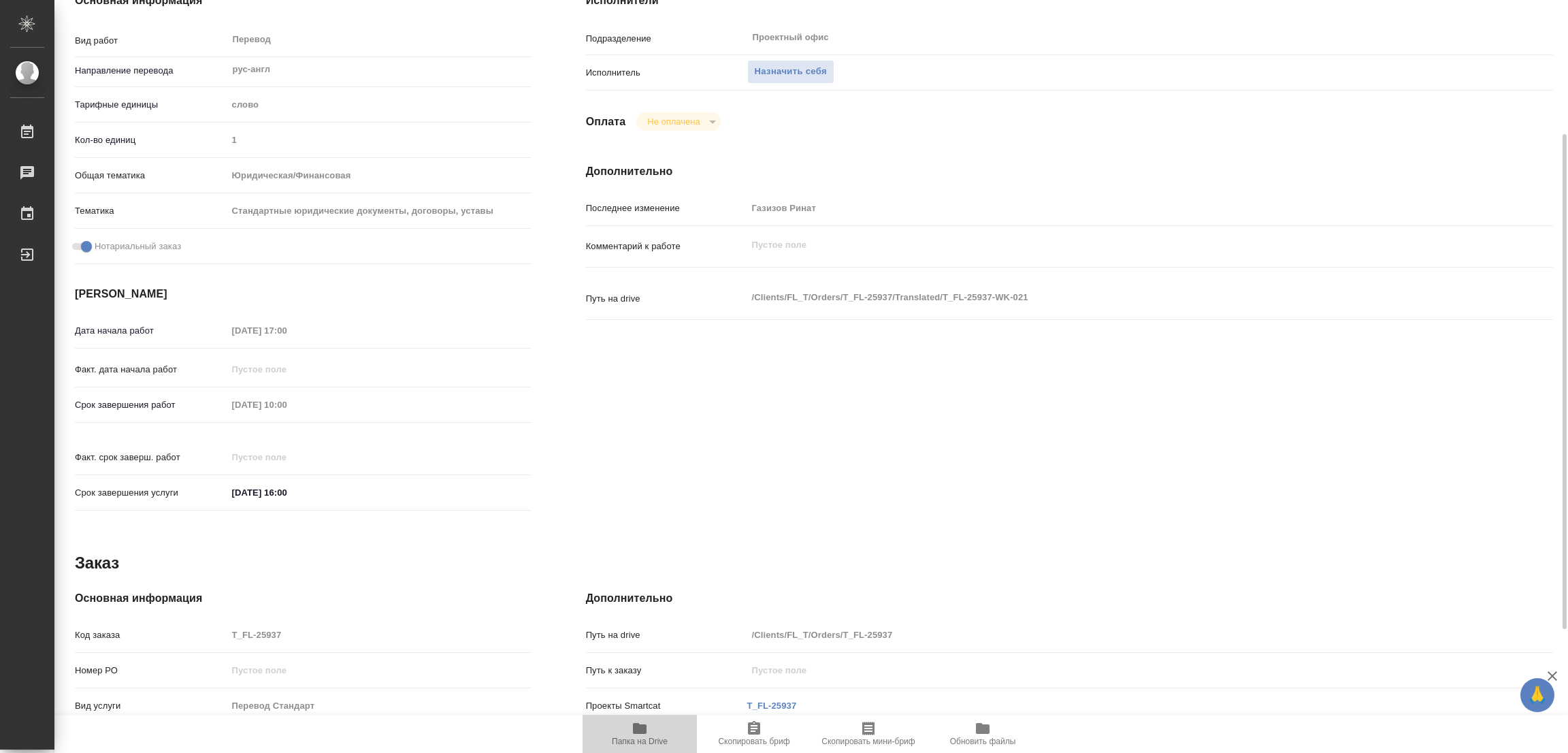
click at [636, 732] on icon "button" at bounding box center [639, 729] width 14 height 11
click at [802, 73] on span "Назначить себя" at bounding box center [791, 72] width 72 height 16
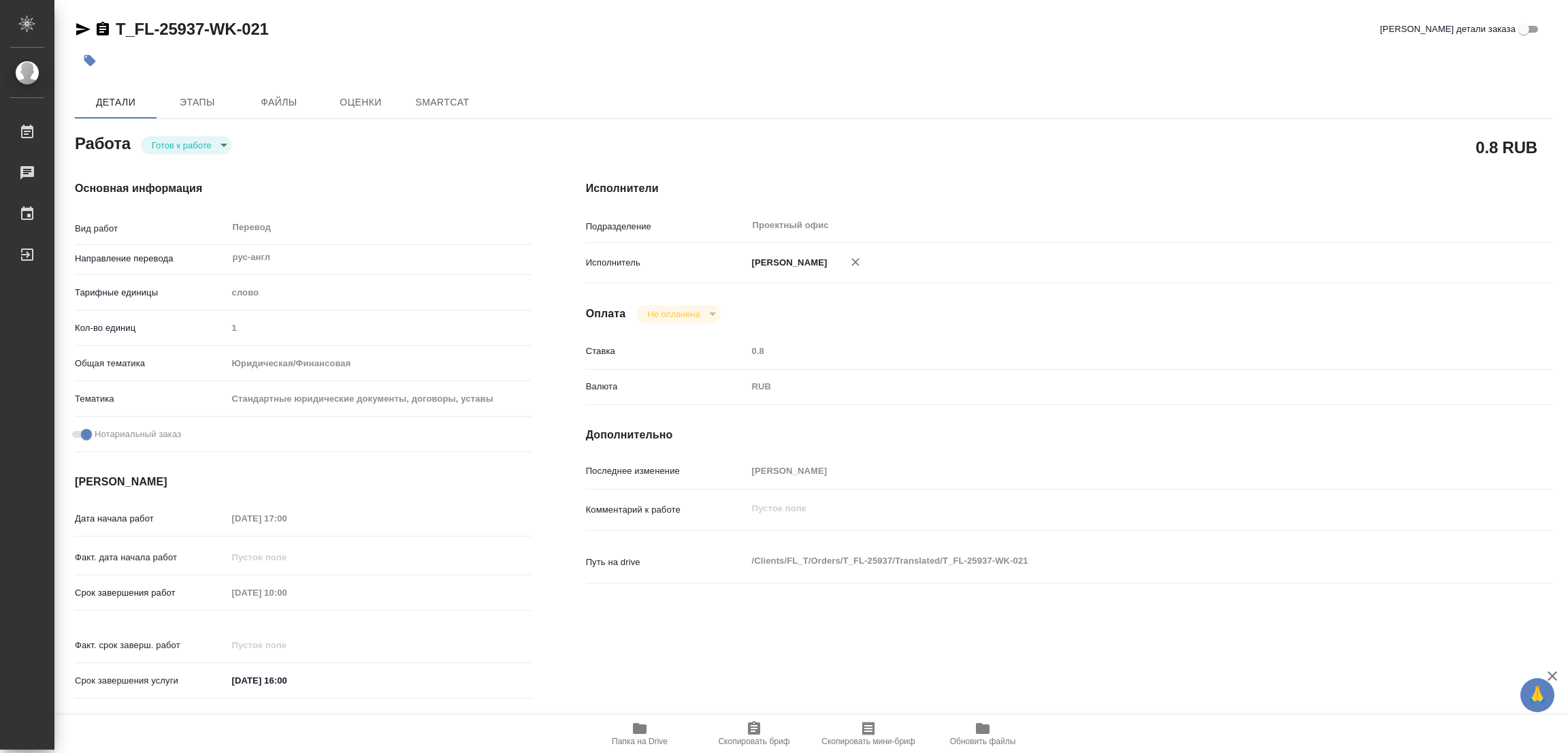
type textarea "x"
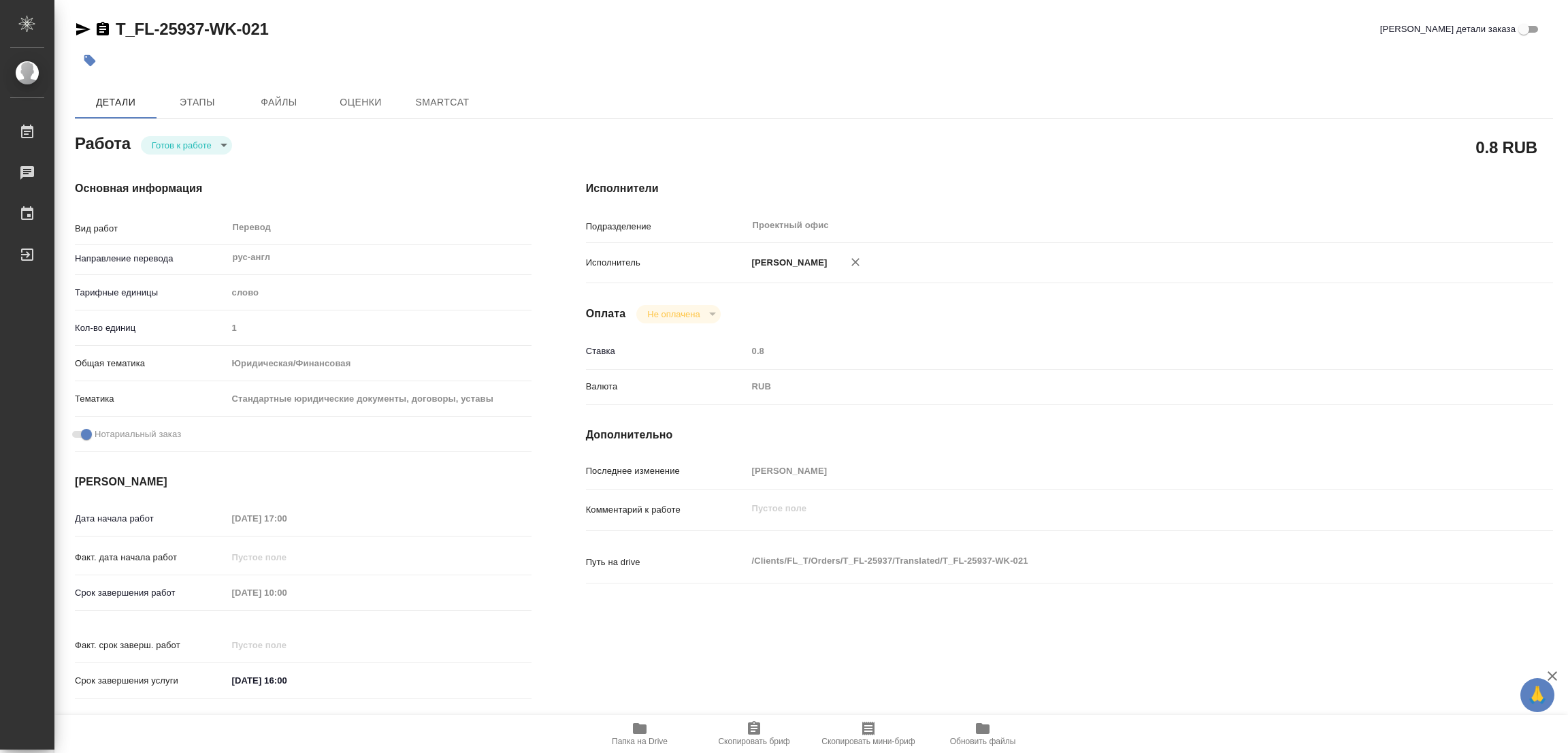
type textarea "x"
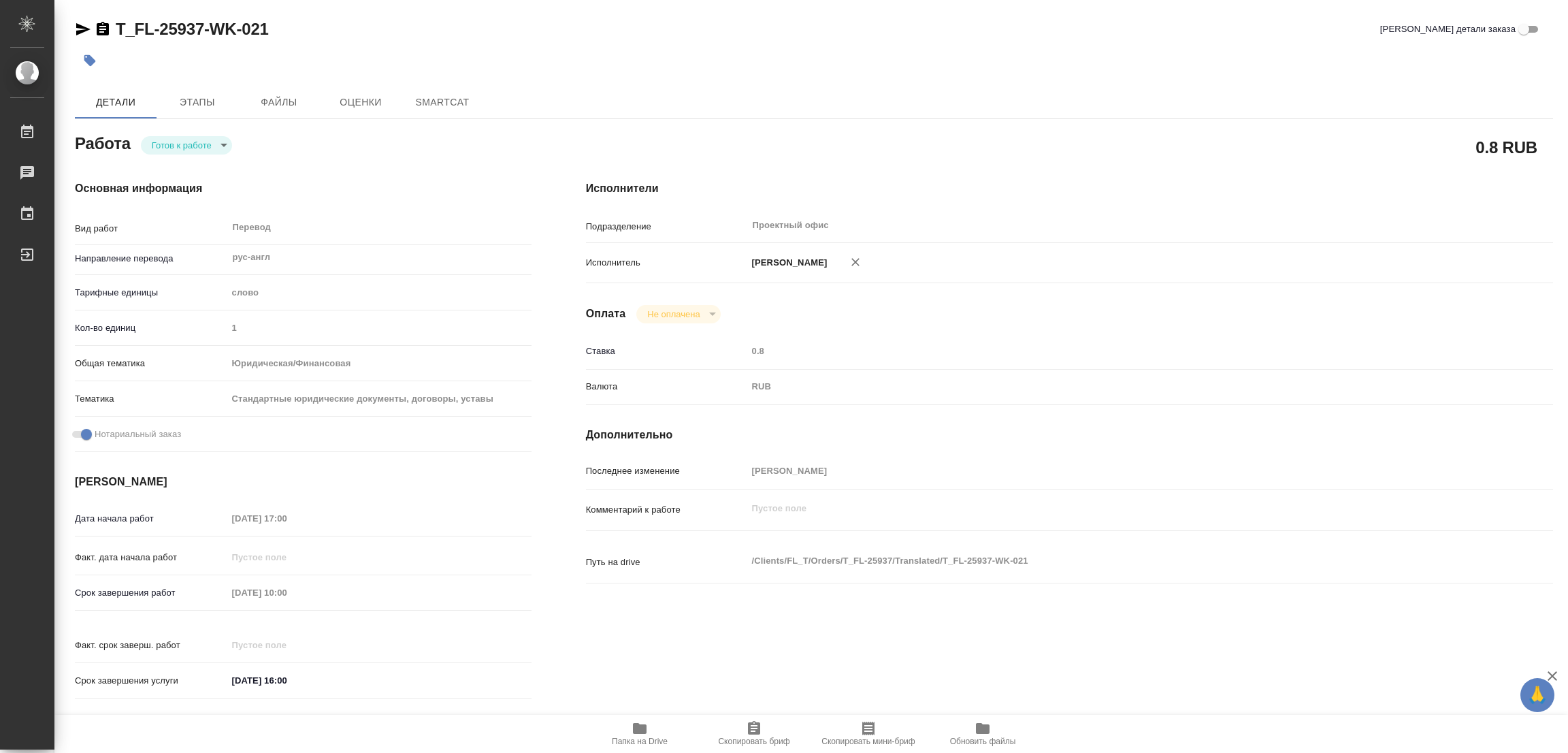
type textarea "x"
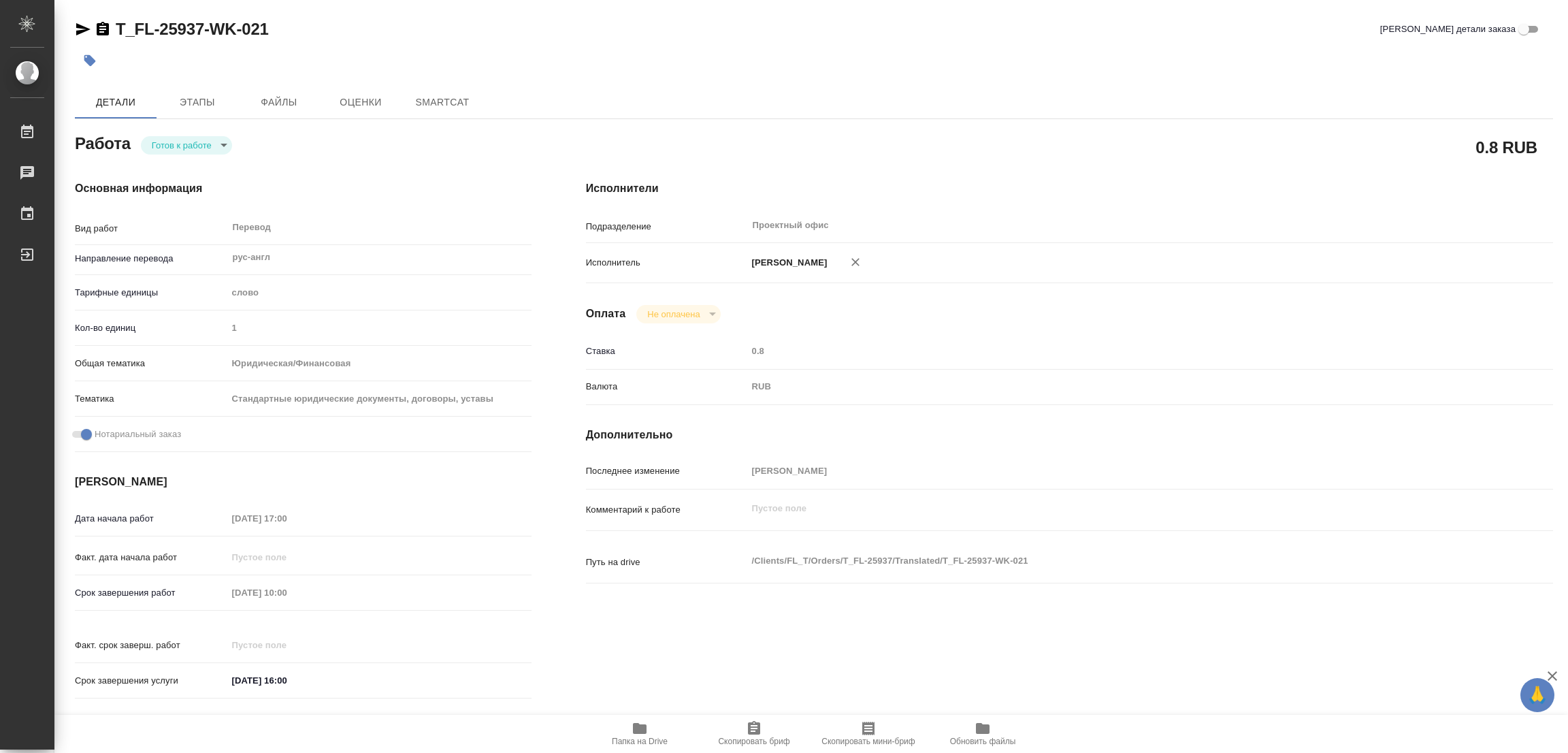
type textarea "x"
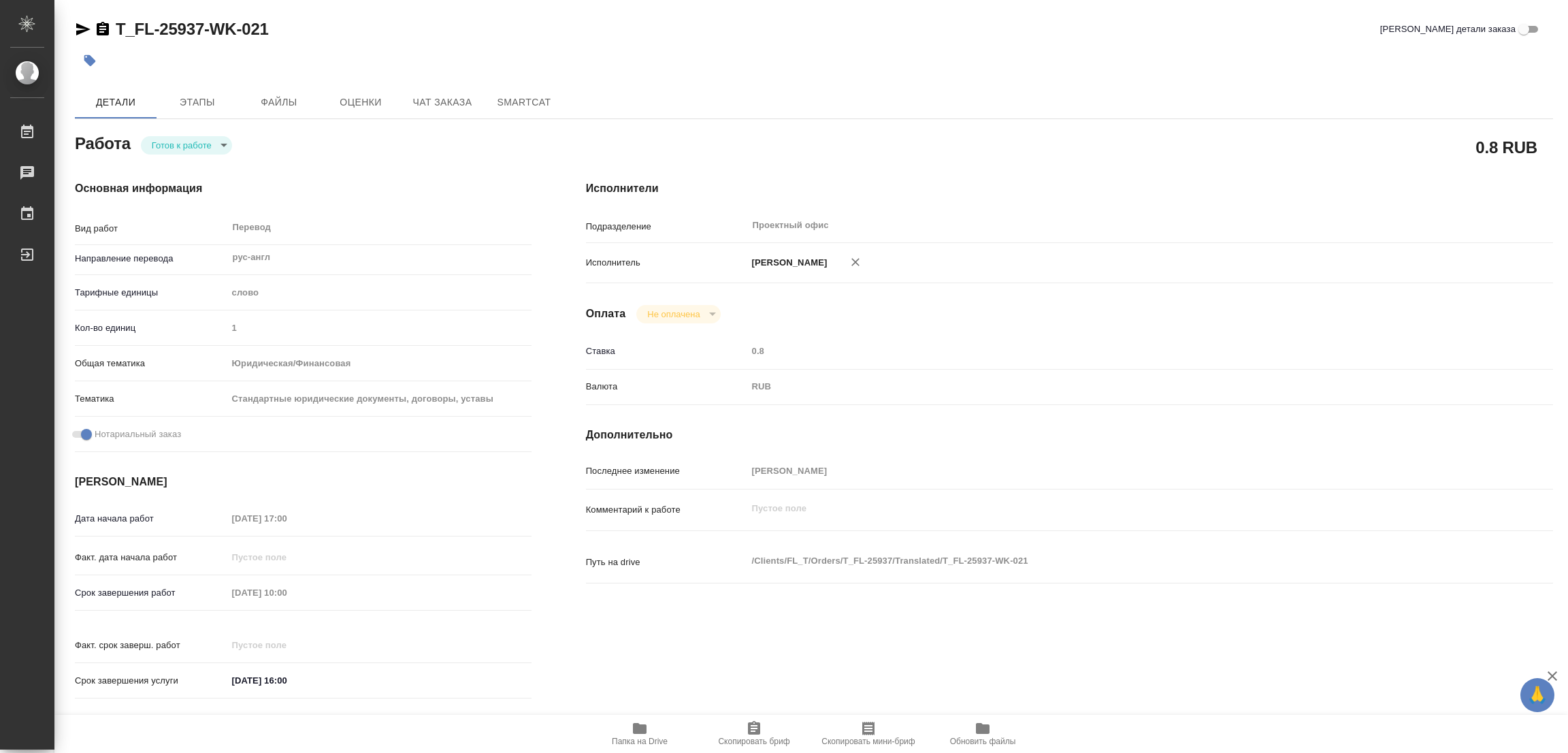
type textarea "x"
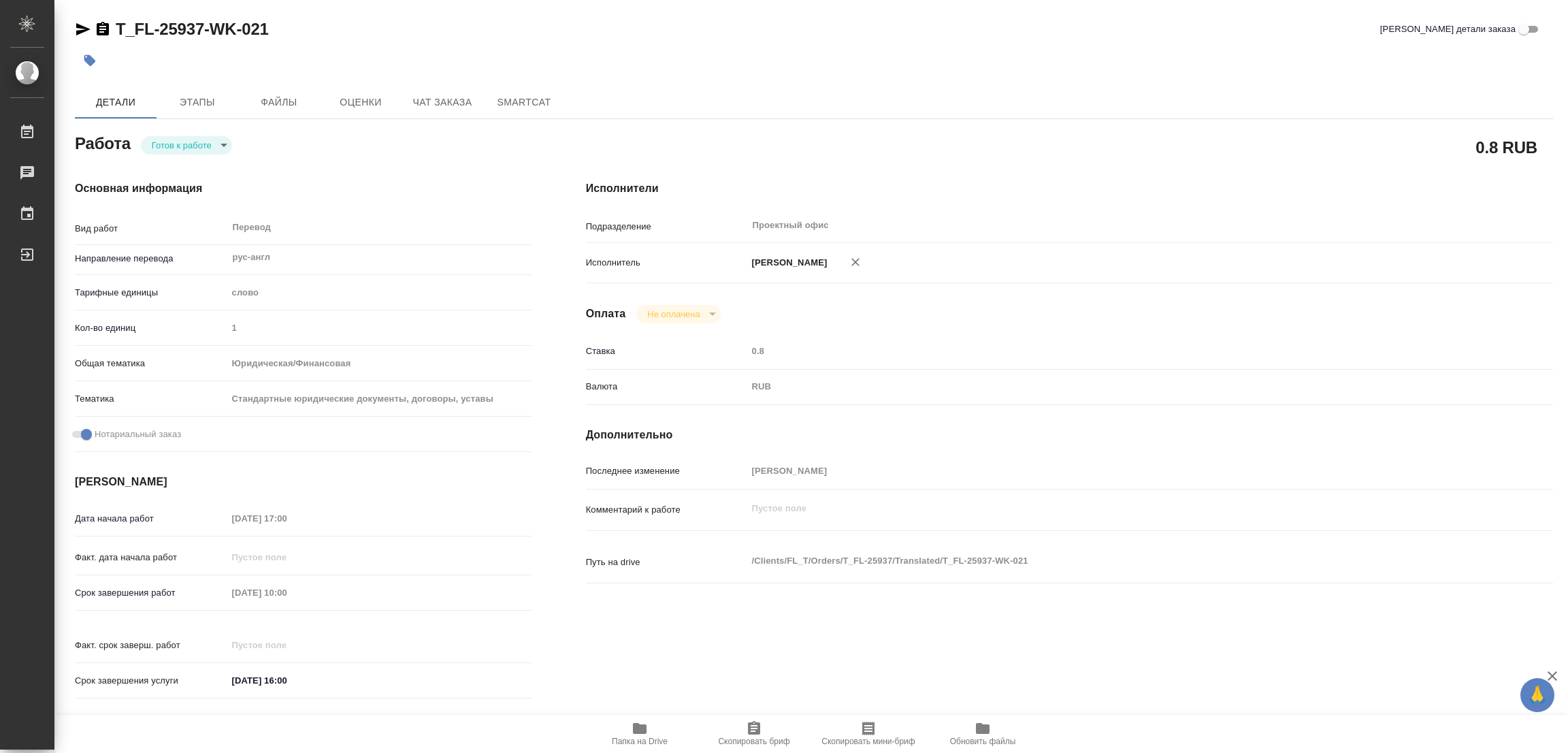
type textarea "x"
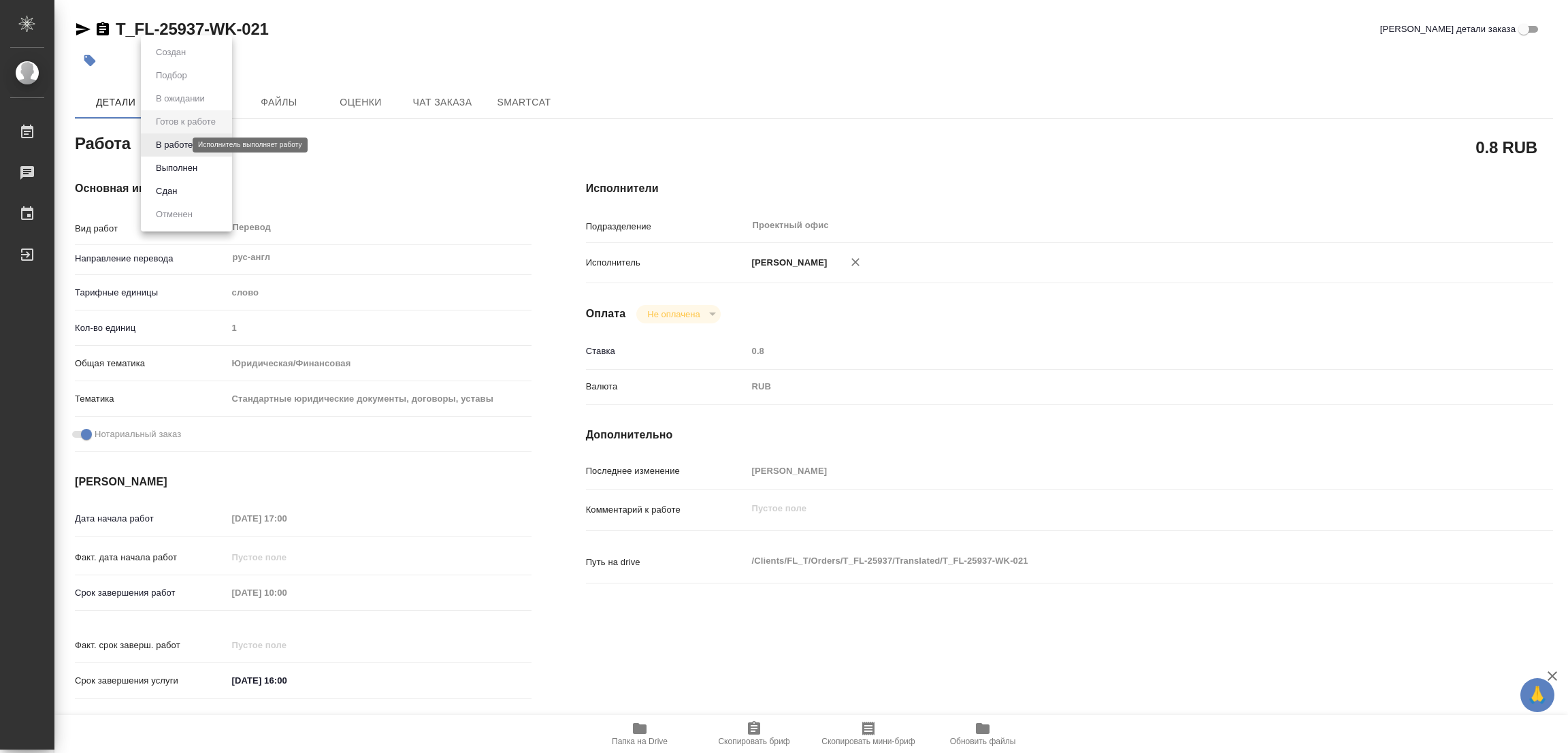
click at [158, 142] on body "🙏 .cls-1 fill:#fff; AWATERA [PERSON_NAME] Работы 0 Чаты График Выйти T_FL-25937…" at bounding box center [784, 376] width 1568 height 753
click at [165, 147] on button "В работе" at bounding box center [174, 145] width 45 height 15
type textarea "x"
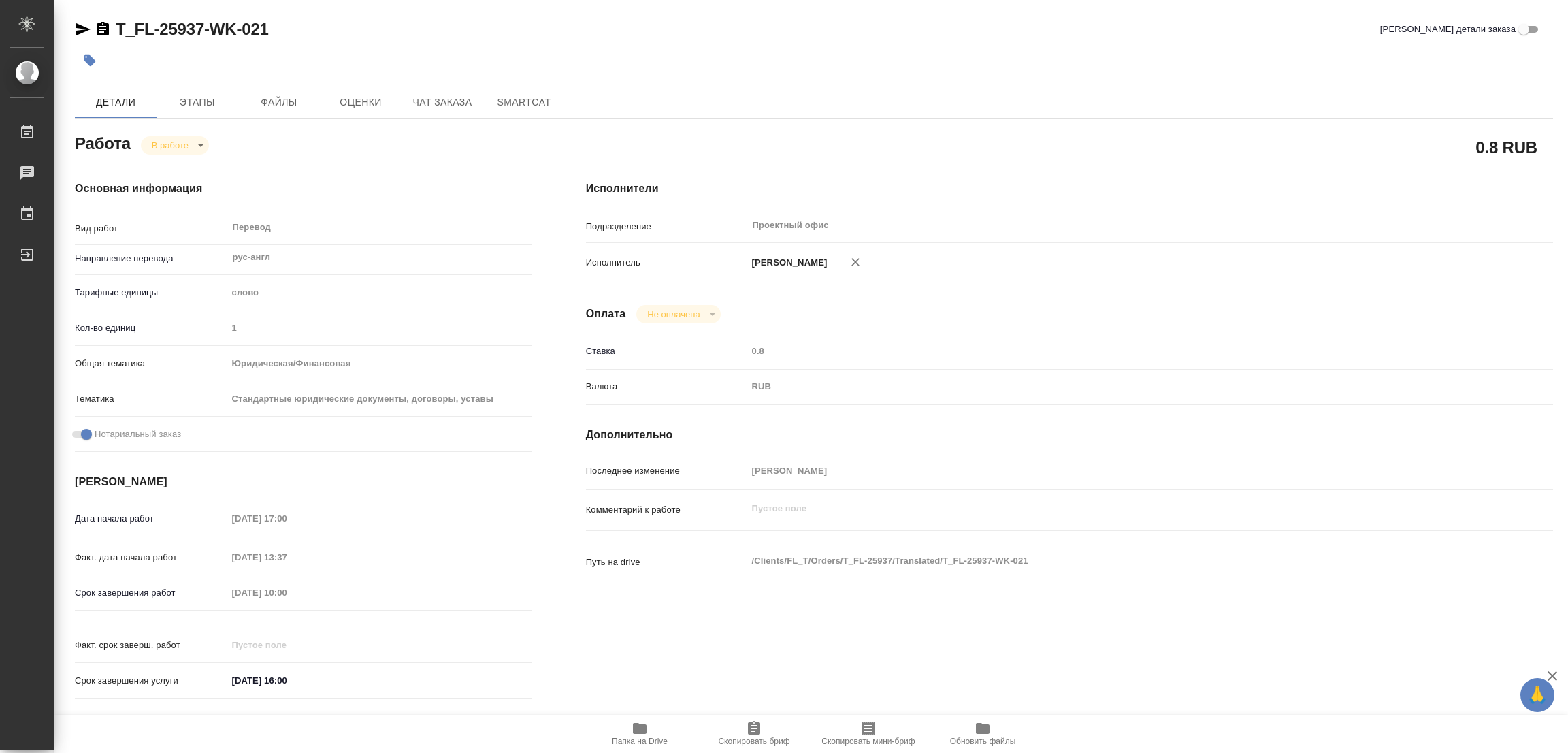
type textarea "x"
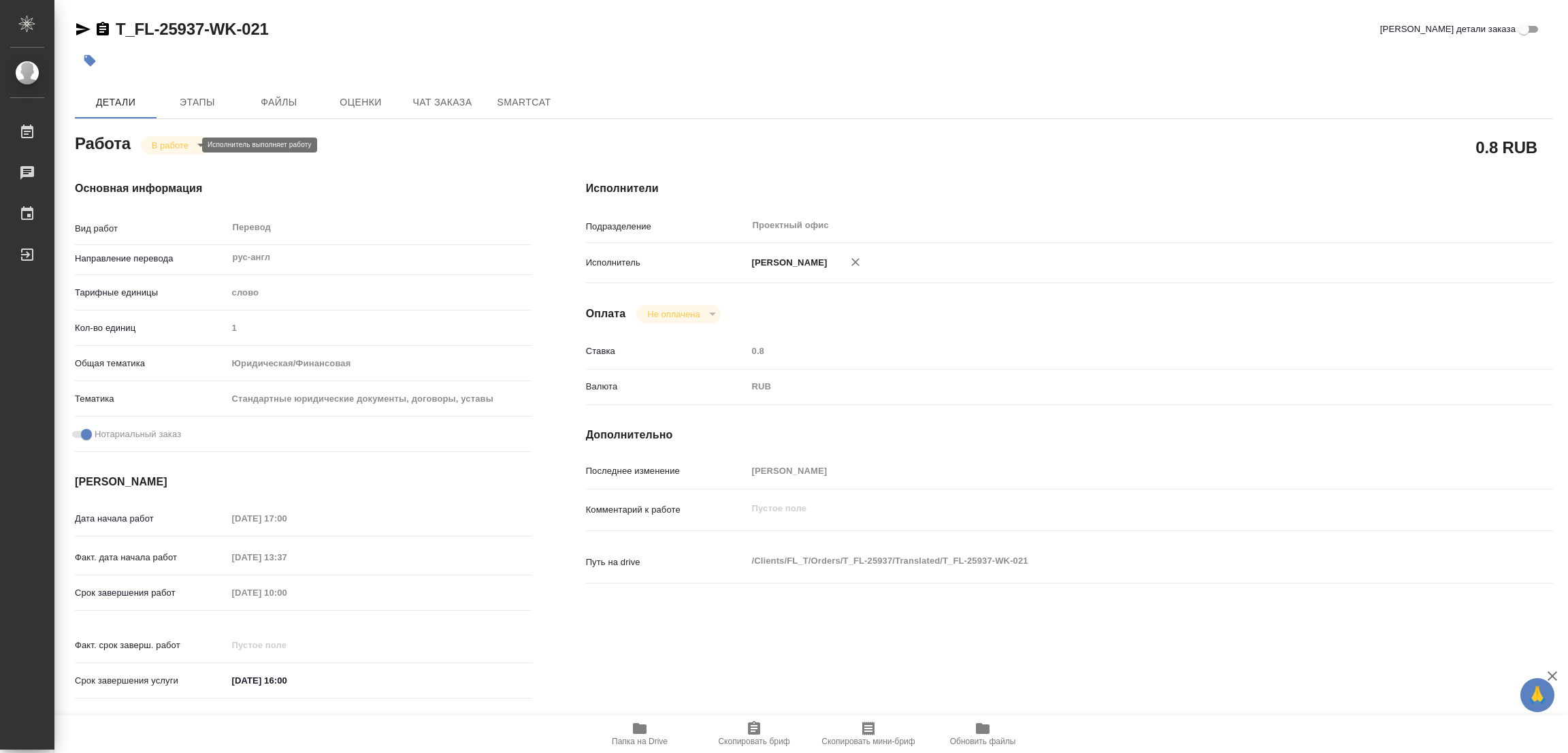
type textarea "x"
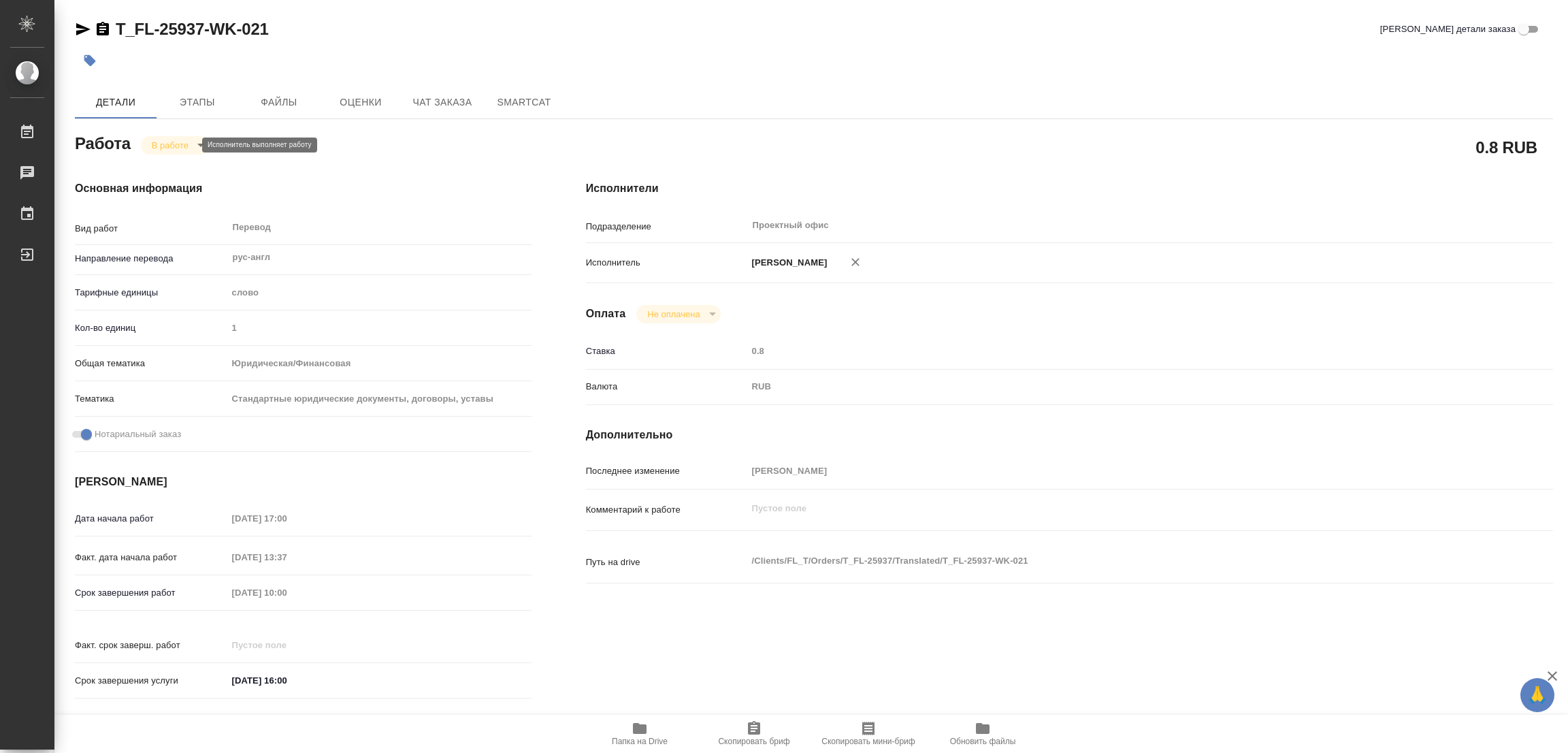
type textarea "x"
click at [851, 82] on div "T_FL-25937-WK-021 Кратко детали заказа Детали Этапы Файлы Оценки Чат заказа Sma…" at bounding box center [814, 571] width 1494 height 1143
